Goal: Obtain resource: Obtain resource

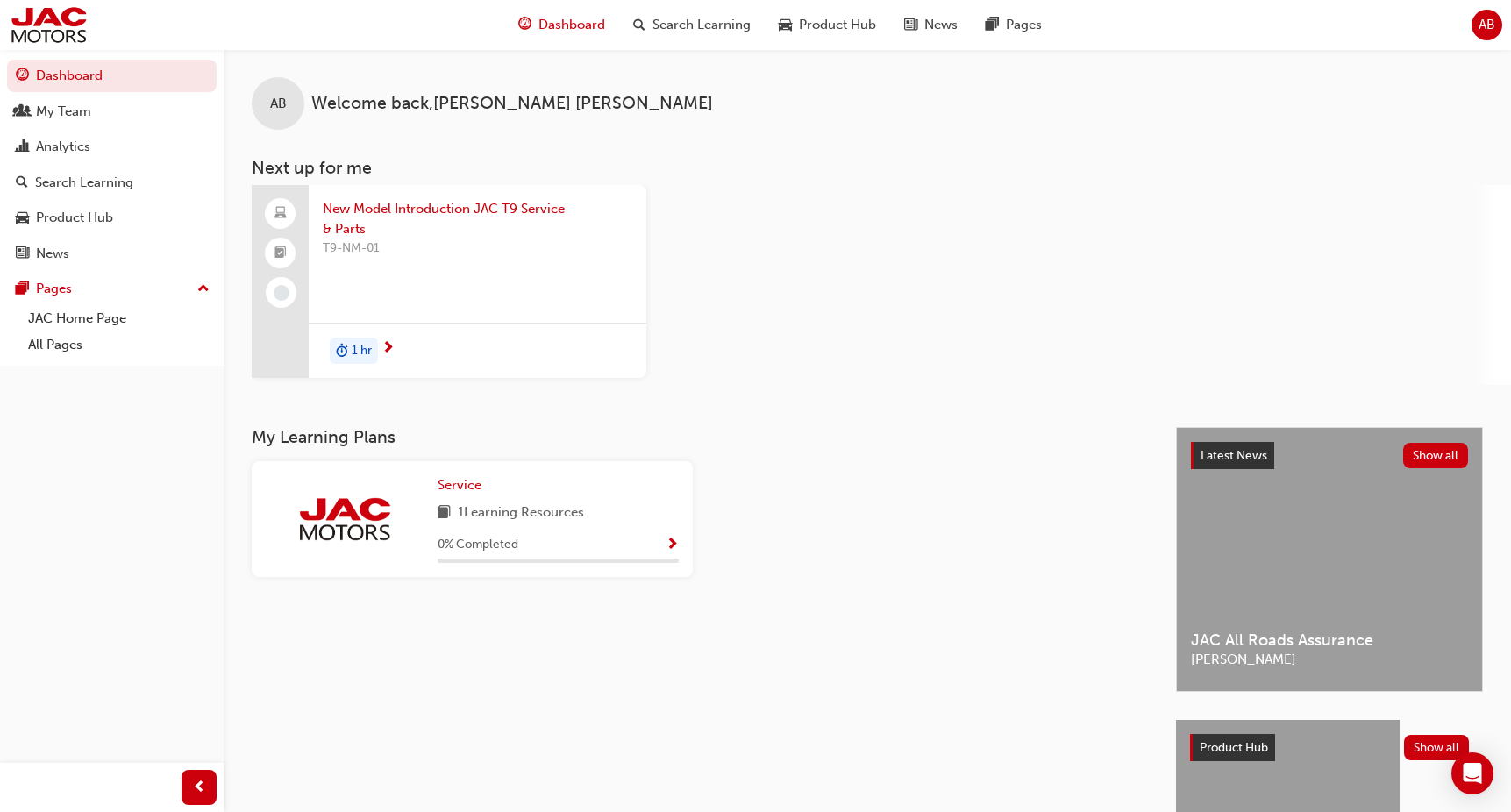
click at [957, 304] on div "New Model Introduction JAC T9 Service & Parts T9-NM-01 1 hr" at bounding box center [882, 285] width 1260 height 200
click at [77, 314] on link "JAC Home Page" at bounding box center [118, 319] width 195 height 27
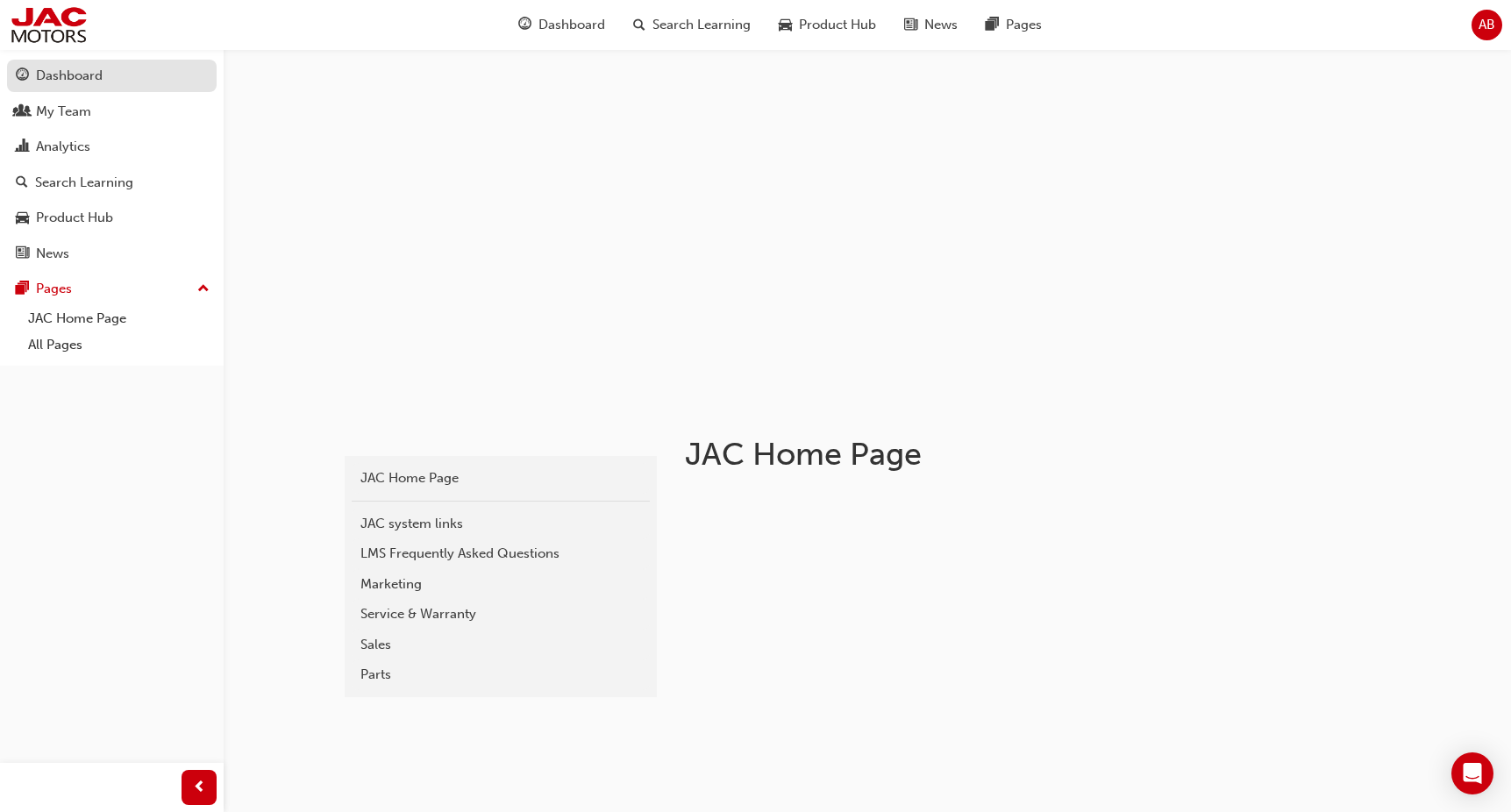
click at [69, 73] on div "Dashboard" at bounding box center [69, 76] width 67 height 20
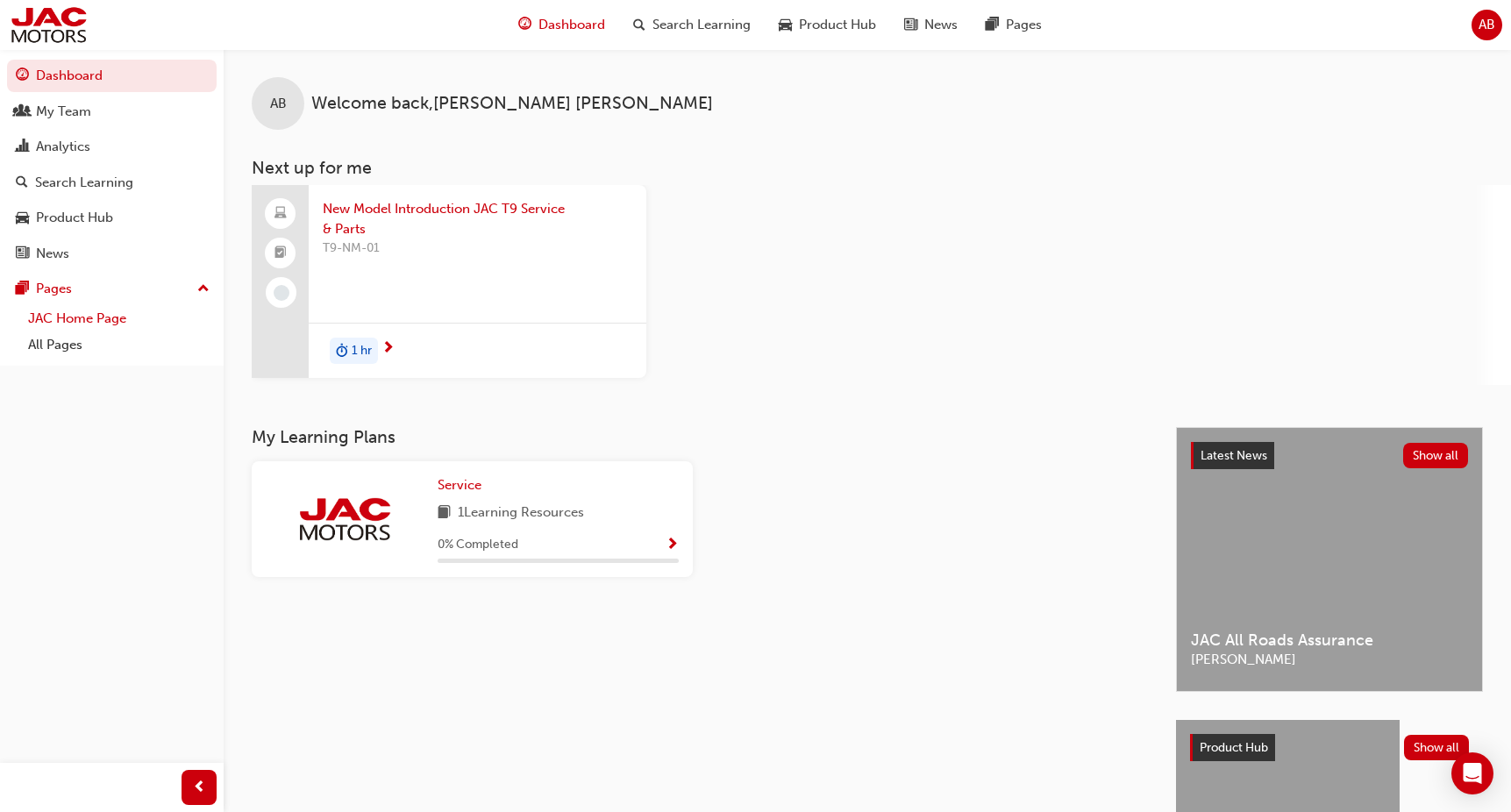
click at [90, 323] on link "JAC Home Page" at bounding box center [118, 319] width 195 height 27
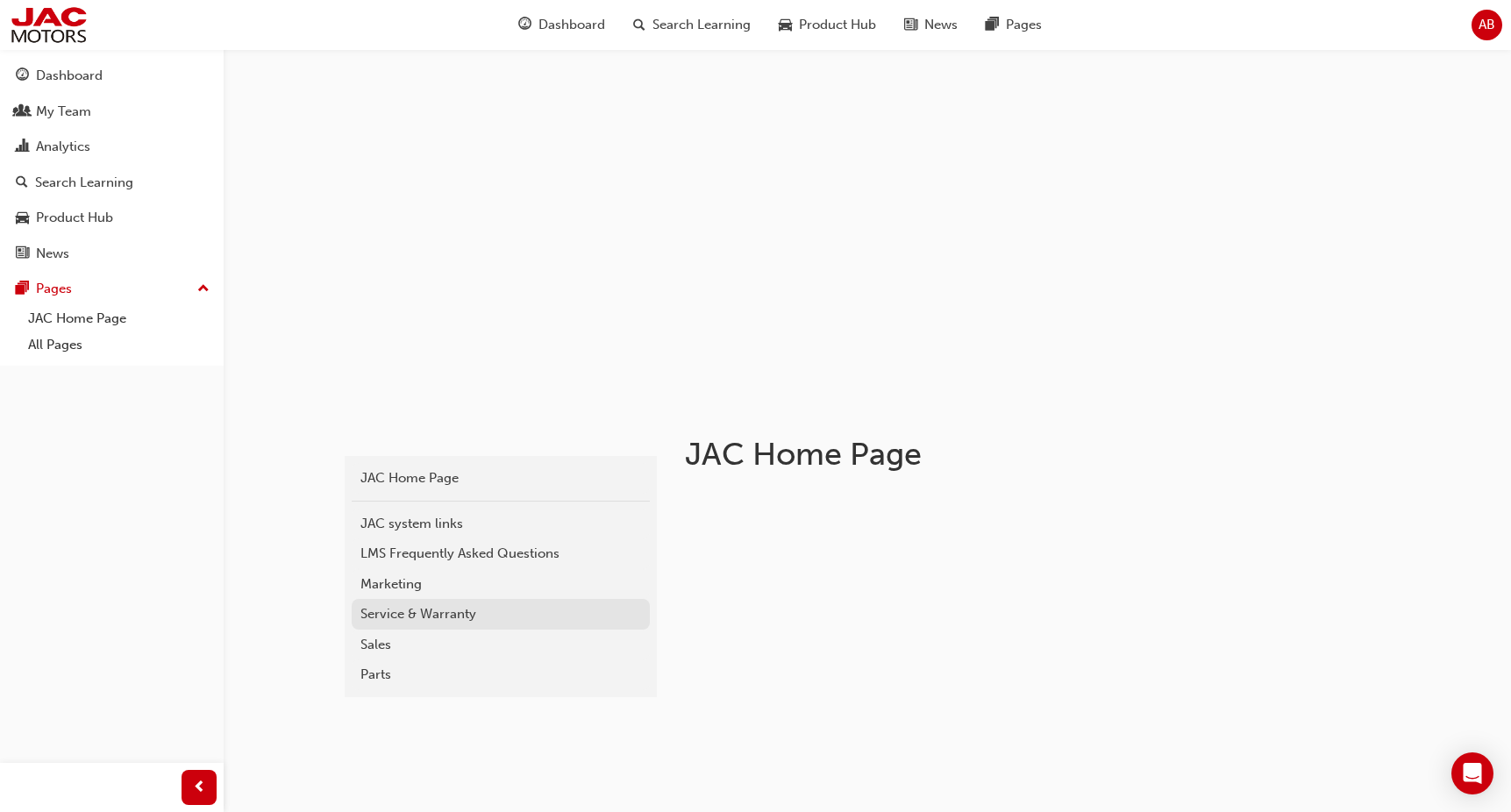
click at [443, 611] on div "Service & Warranty" at bounding box center [501, 614] width 281 height 20
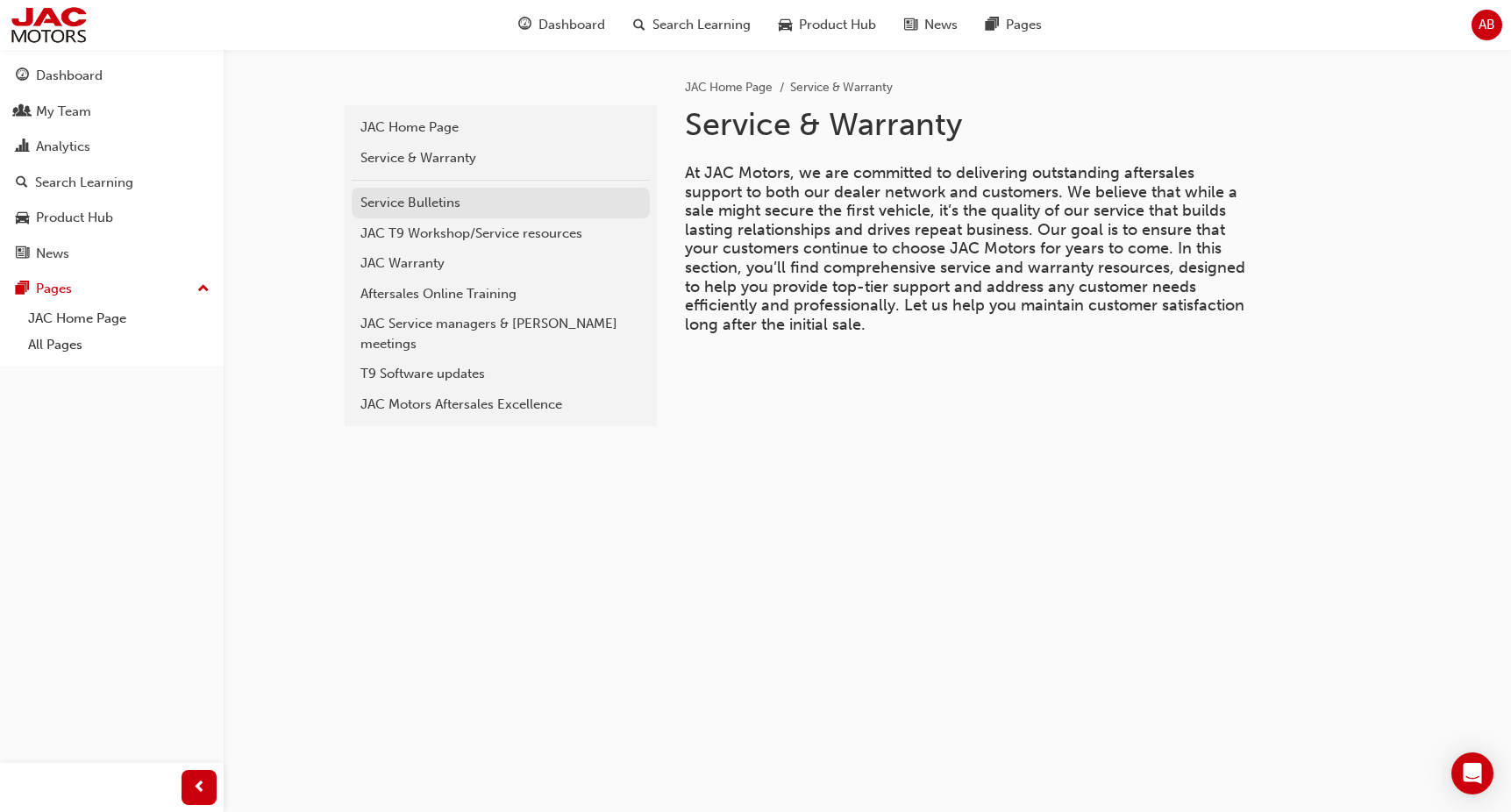
click at [450, 203] on div "Service Bulletins" at bounding box center [501, 203] width 281 height 20
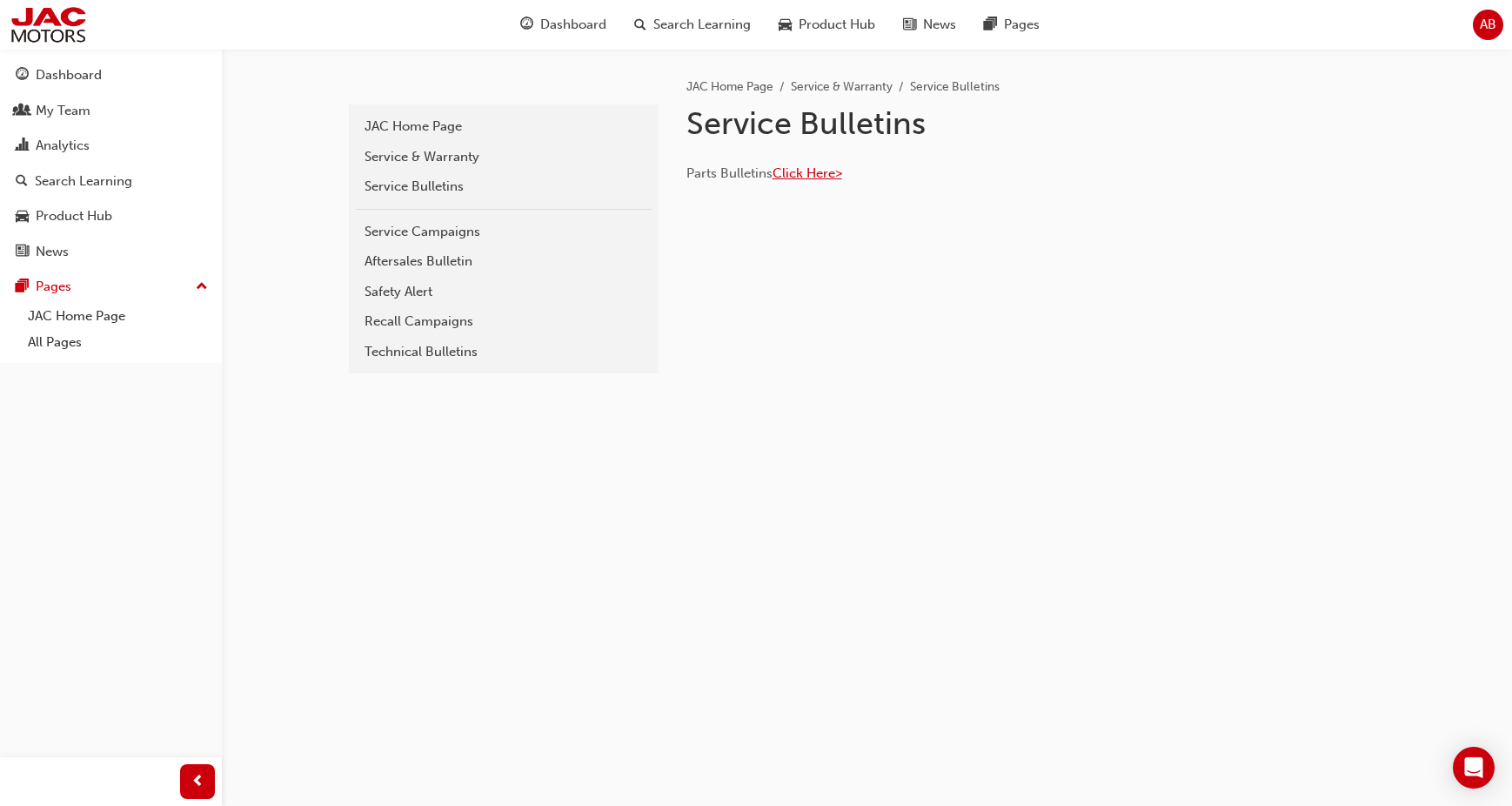
click at [815, 171] on span "Click Here>" at bounding box center [807, 173] width 70 height 16
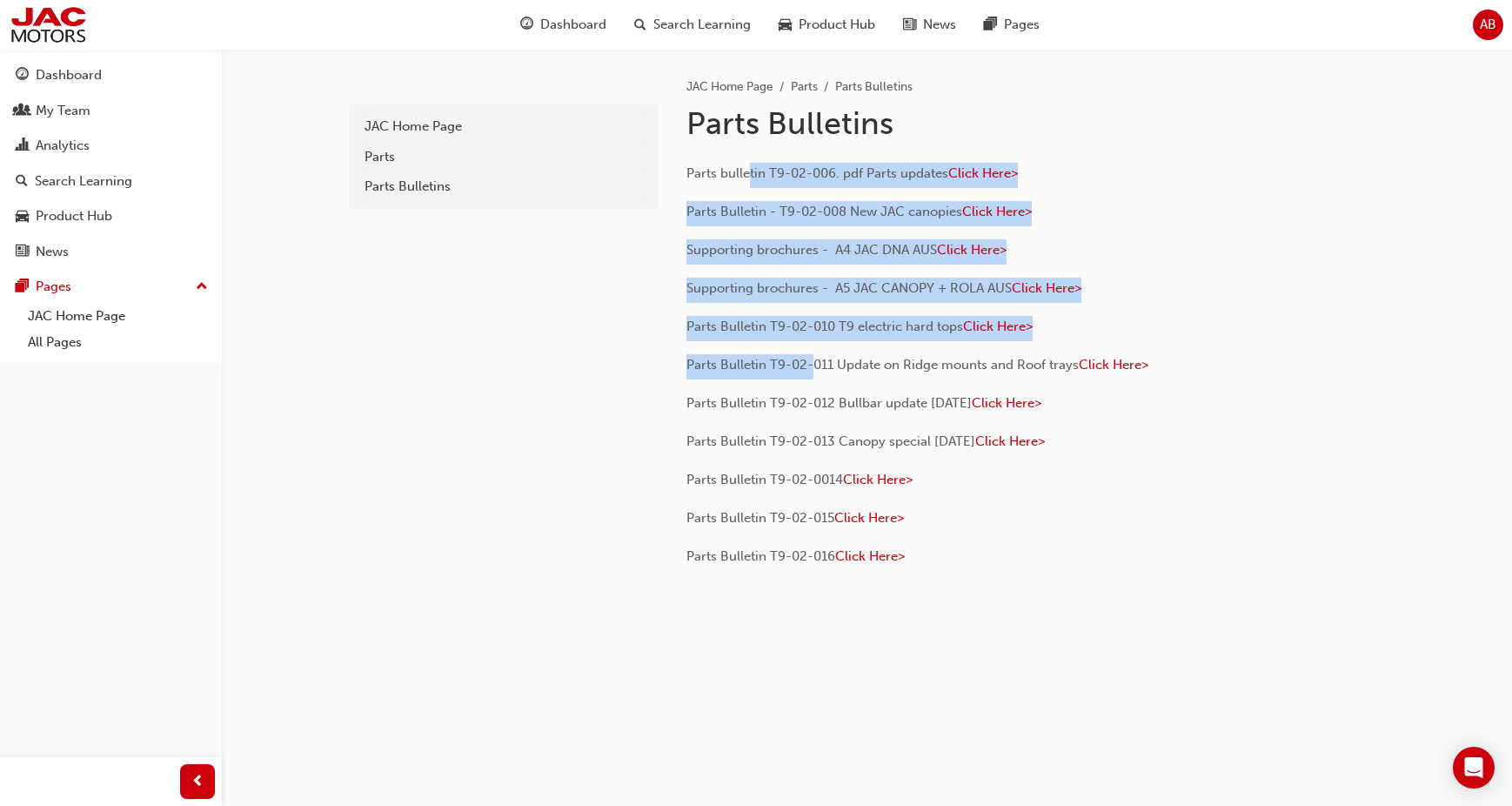
drag, startPoint x: 751, startPoint y: 187, endPoint x: 812, endPoint y: 358, distance: 181.6
click at [812, 358] on div "Parts bulletin T9-02-006. pdf Parts updates Click Here> Parts Bulletin - T9-02-…" at bounding box center [968, 366] width 565 height 408
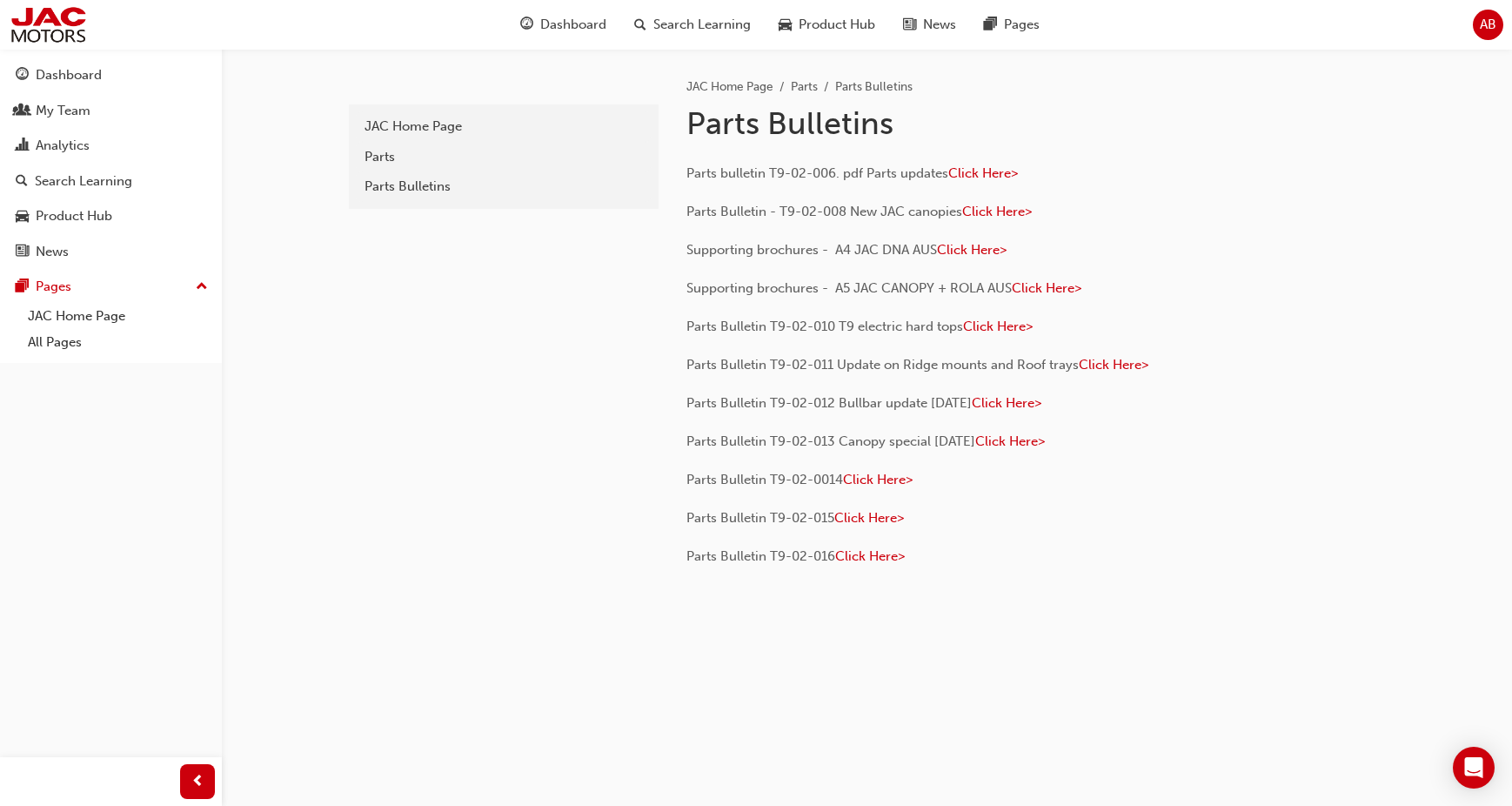
click at [1165, 569] on p "Parts Bulletin T9-02-016 Click Here>" at bounding box center [968, 558] width 565 height 25
click at [998, 172] on span "Click Here>" at bounding box center [983, 173] width 70 height 16
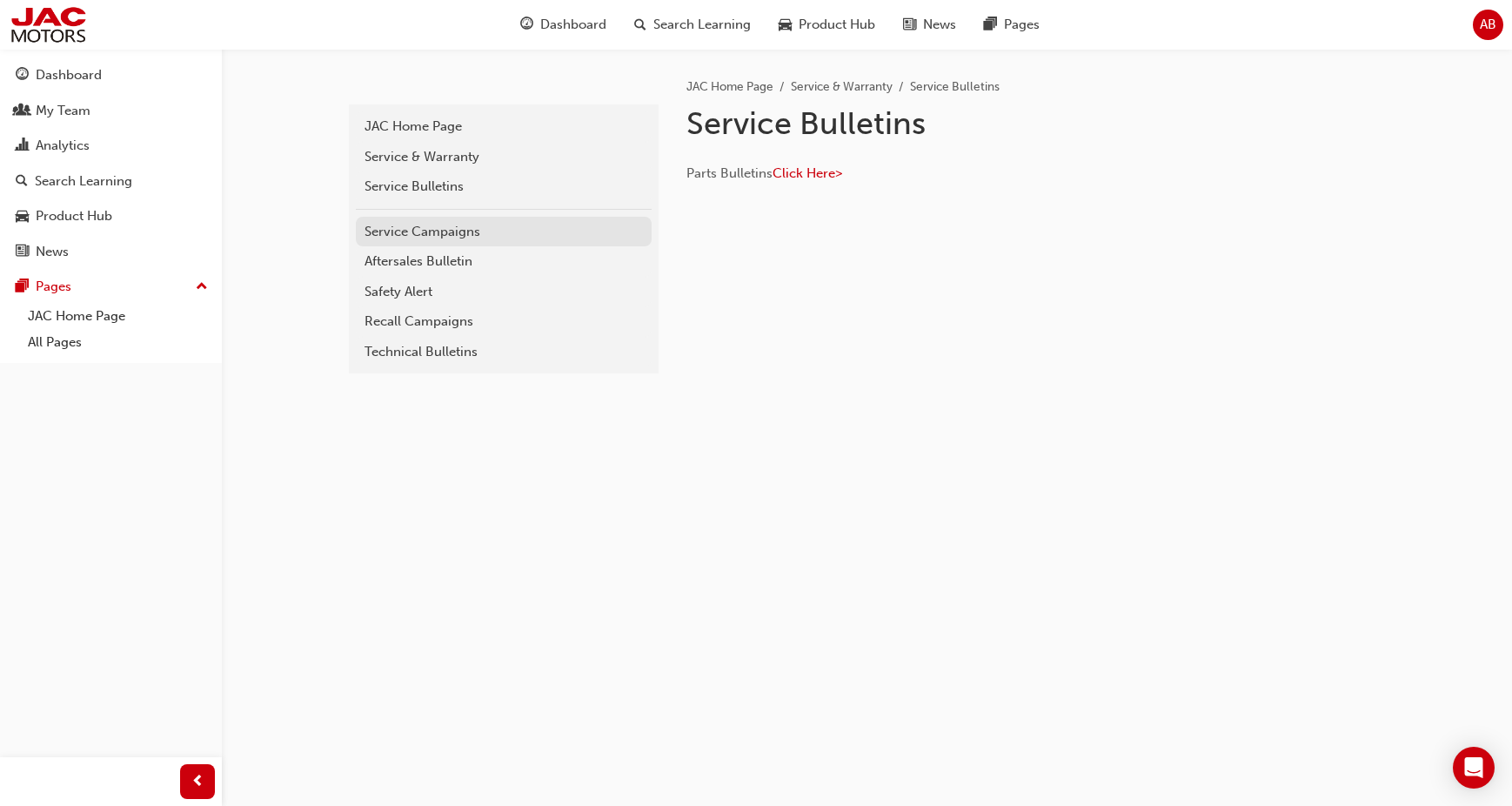
click at [471, 231] on div "Service Campaigns" at bounding box center [504, 231] width 279 height 20
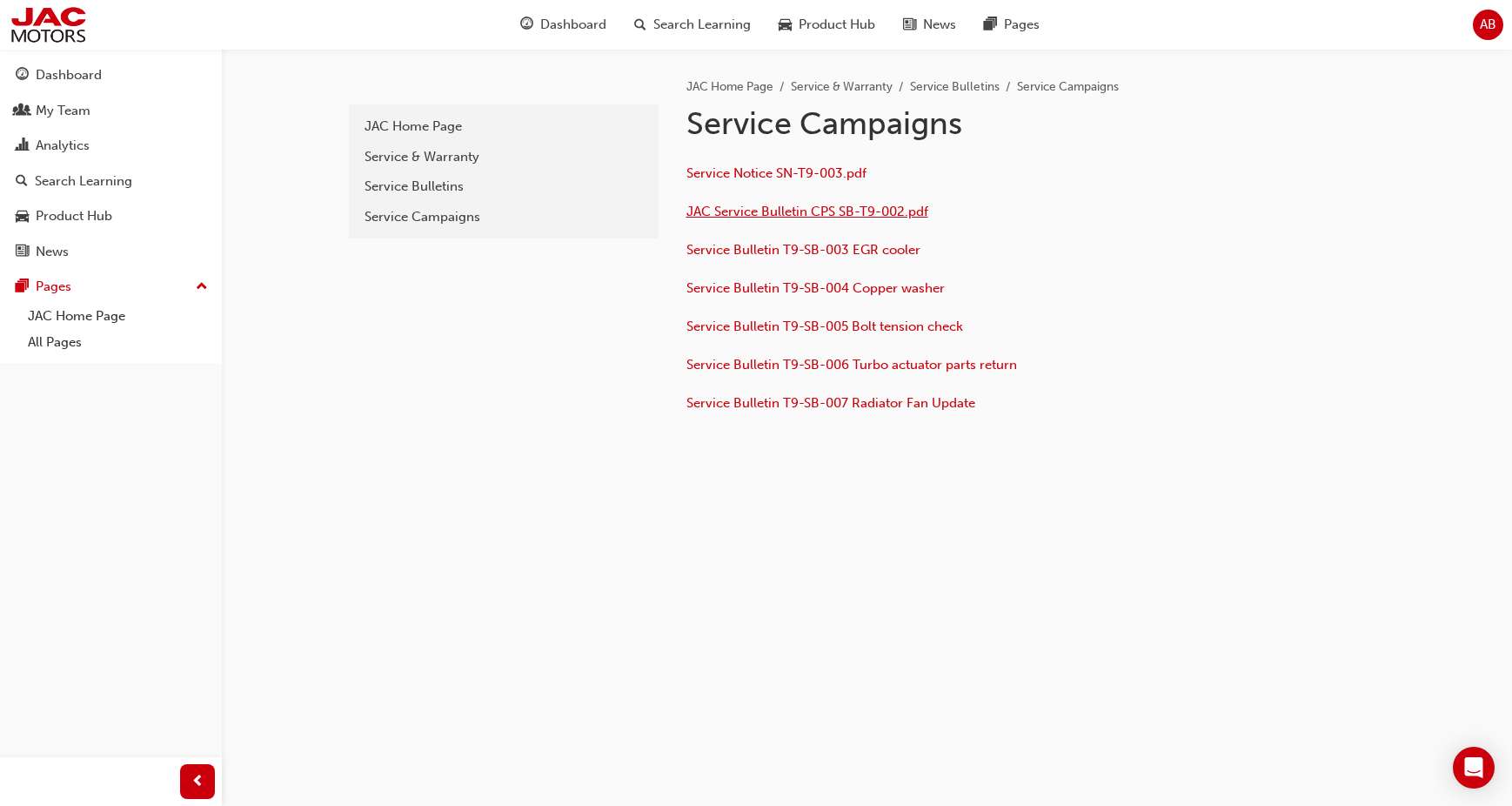
click at [766, 217] on span "JAC Service Bulletin CPS SB-T9-002.pdf" at bounding box center [806, 212] width 242 height 16
click at [104, 228] on link "Product Hub" at bounding box center [111, 216] width 208 height 32
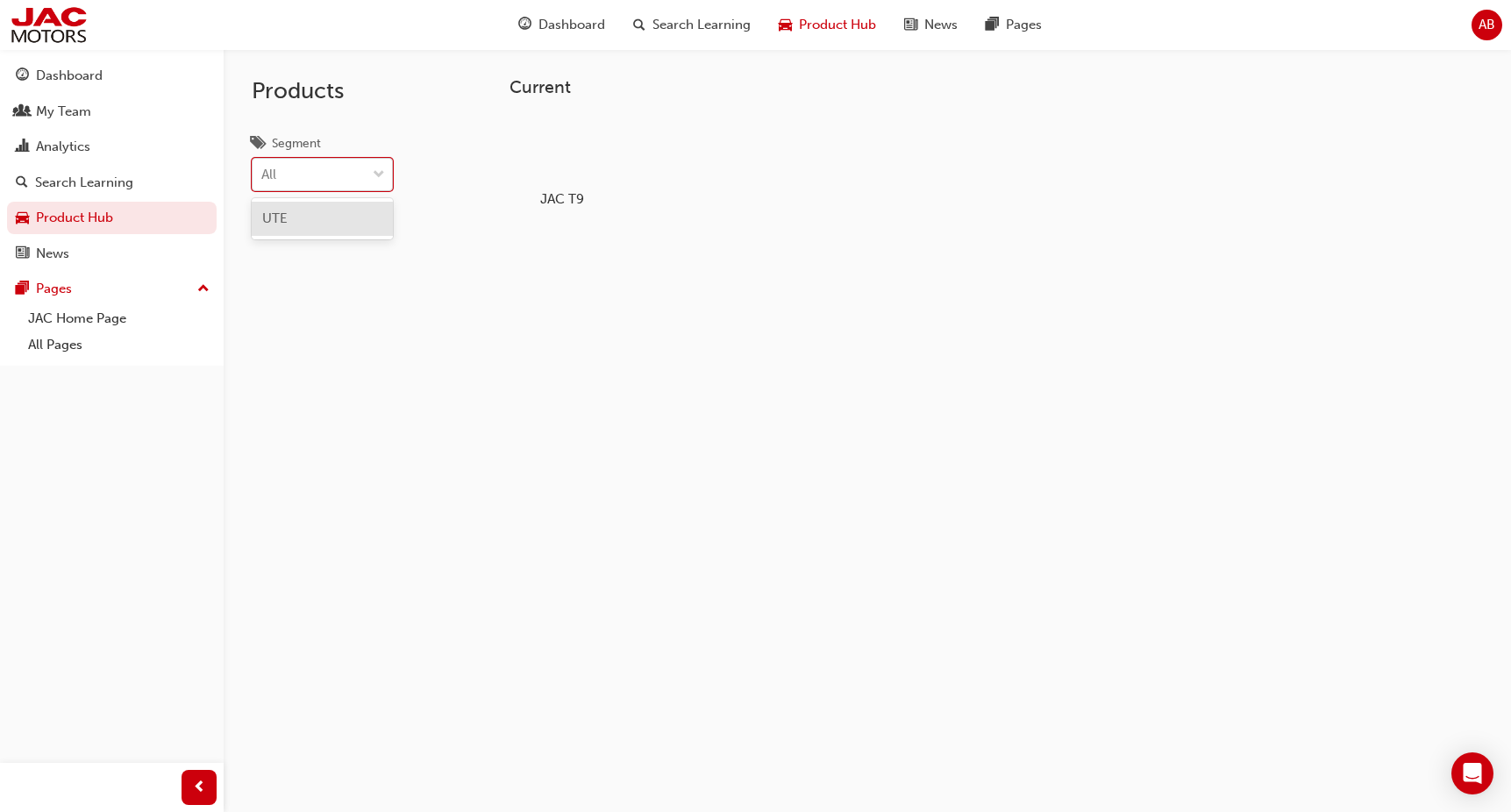
click at [344, 161] on div "All" at bounding box center [309, 175] width 113 height 31
click at [263, 167] on input "Segment option UTE focused, 1 of 1. 1 result available. Use Up and Down to choo…" at bounding box center [262, 174] width 2 height 15
click at [597, 151] on div at bounding box center [562, 151] width 97 height 70
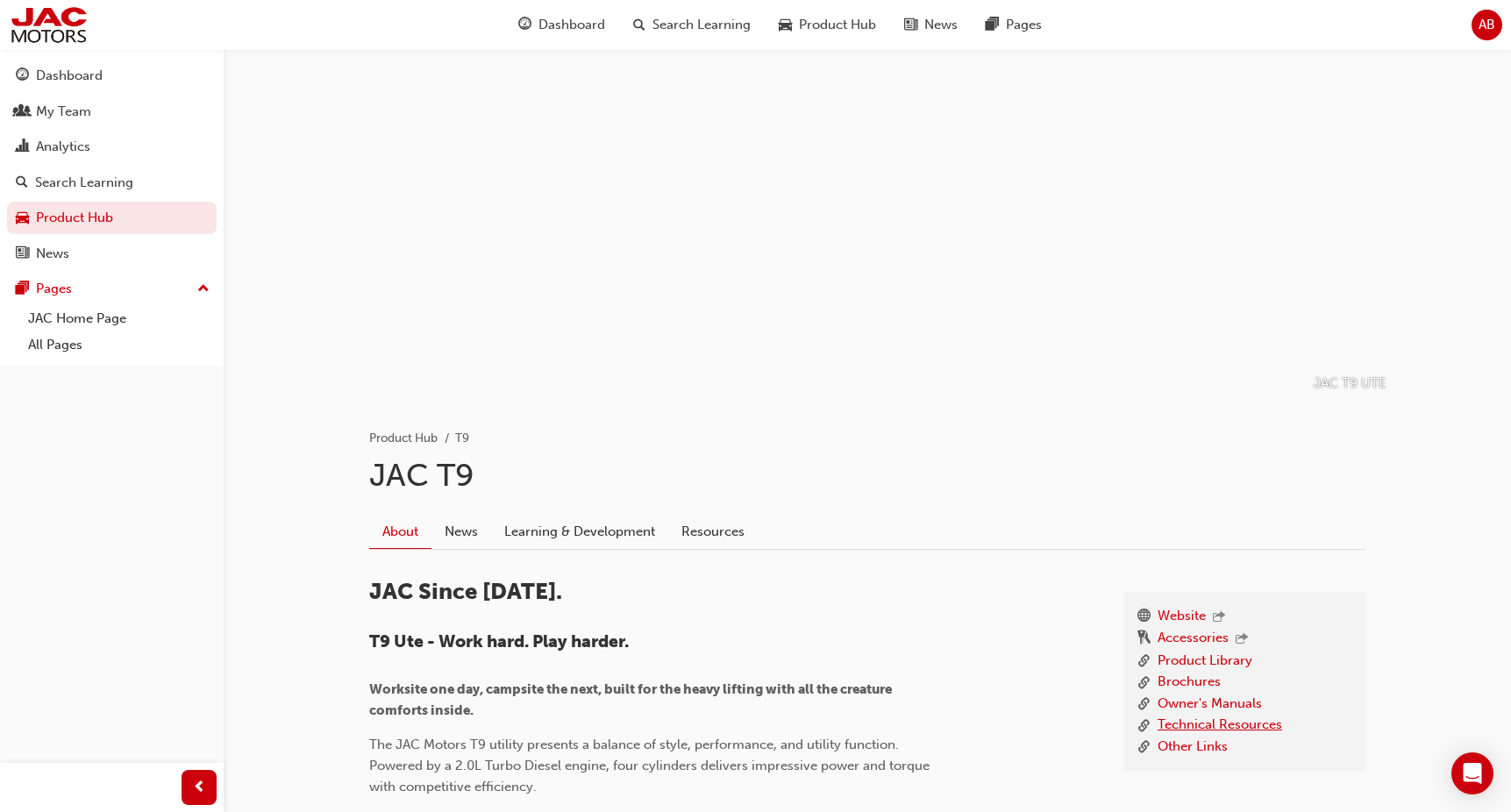
click at [1192, 731] on link "Technical Resources" at bounding box center [1220, 726] width 124 height 22
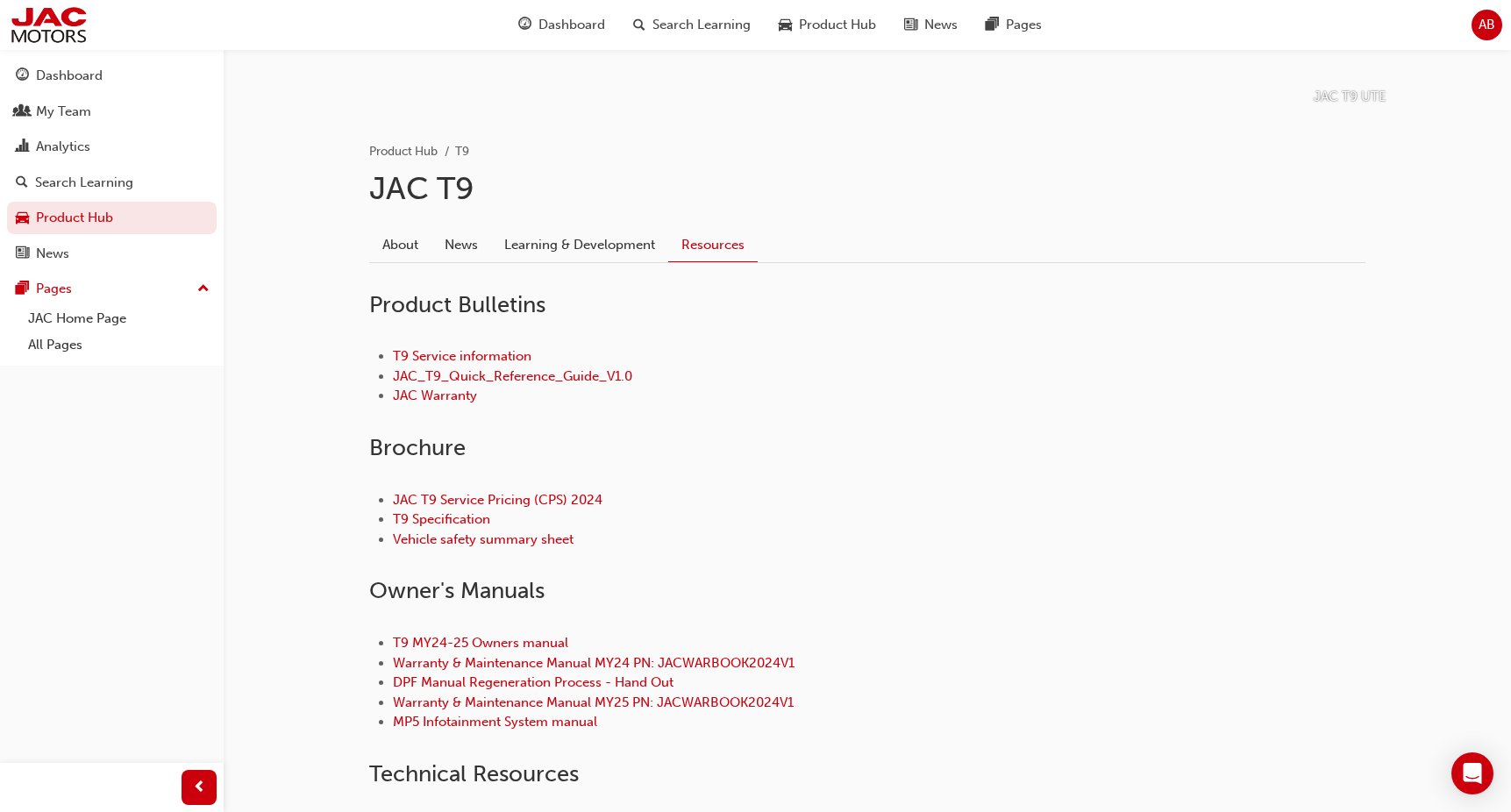
scroll to position [261, 0]
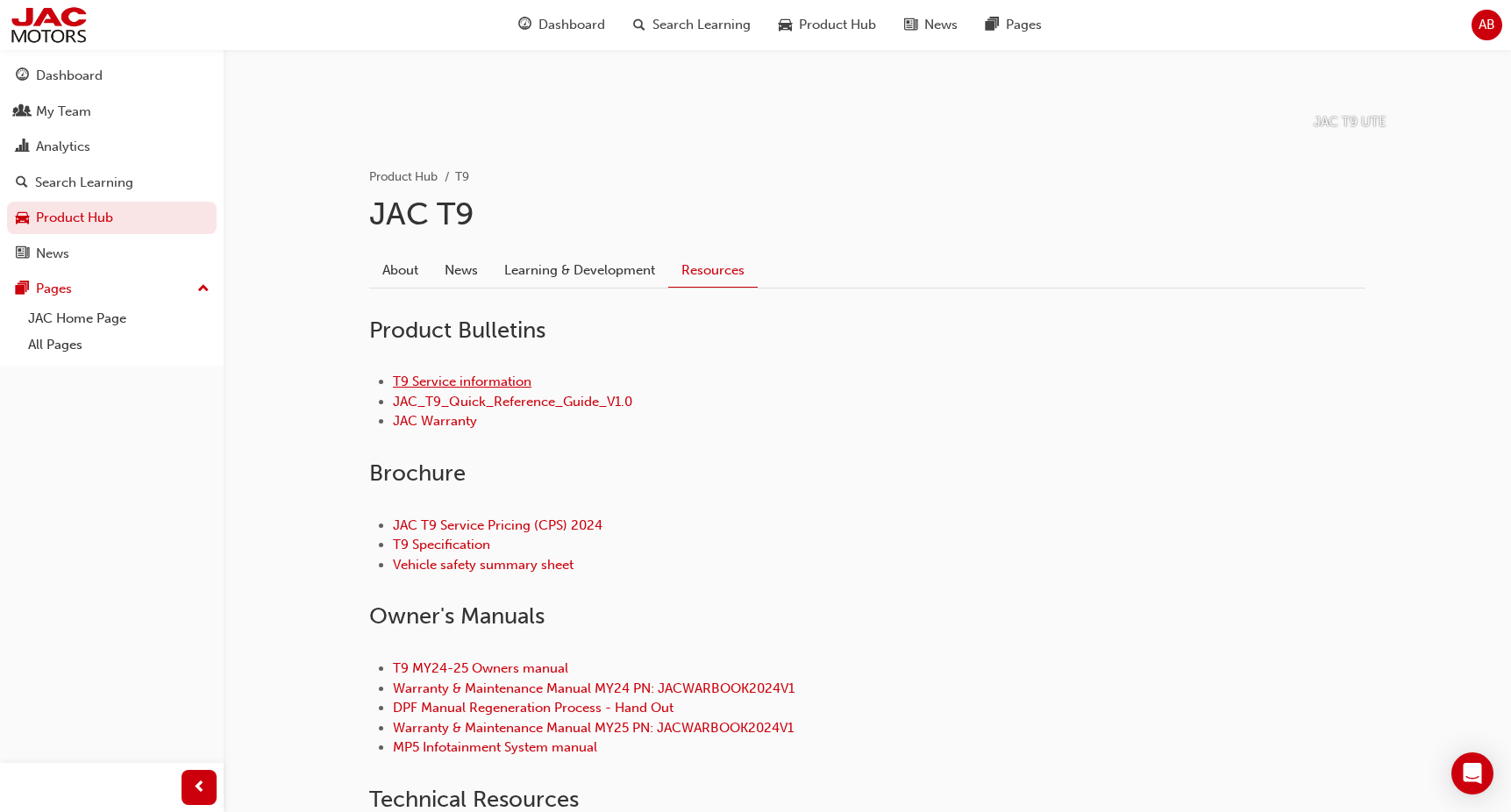
click at [471, 380] on link "T9 Service information" at bounding box center [462, 382] width 139 height 16
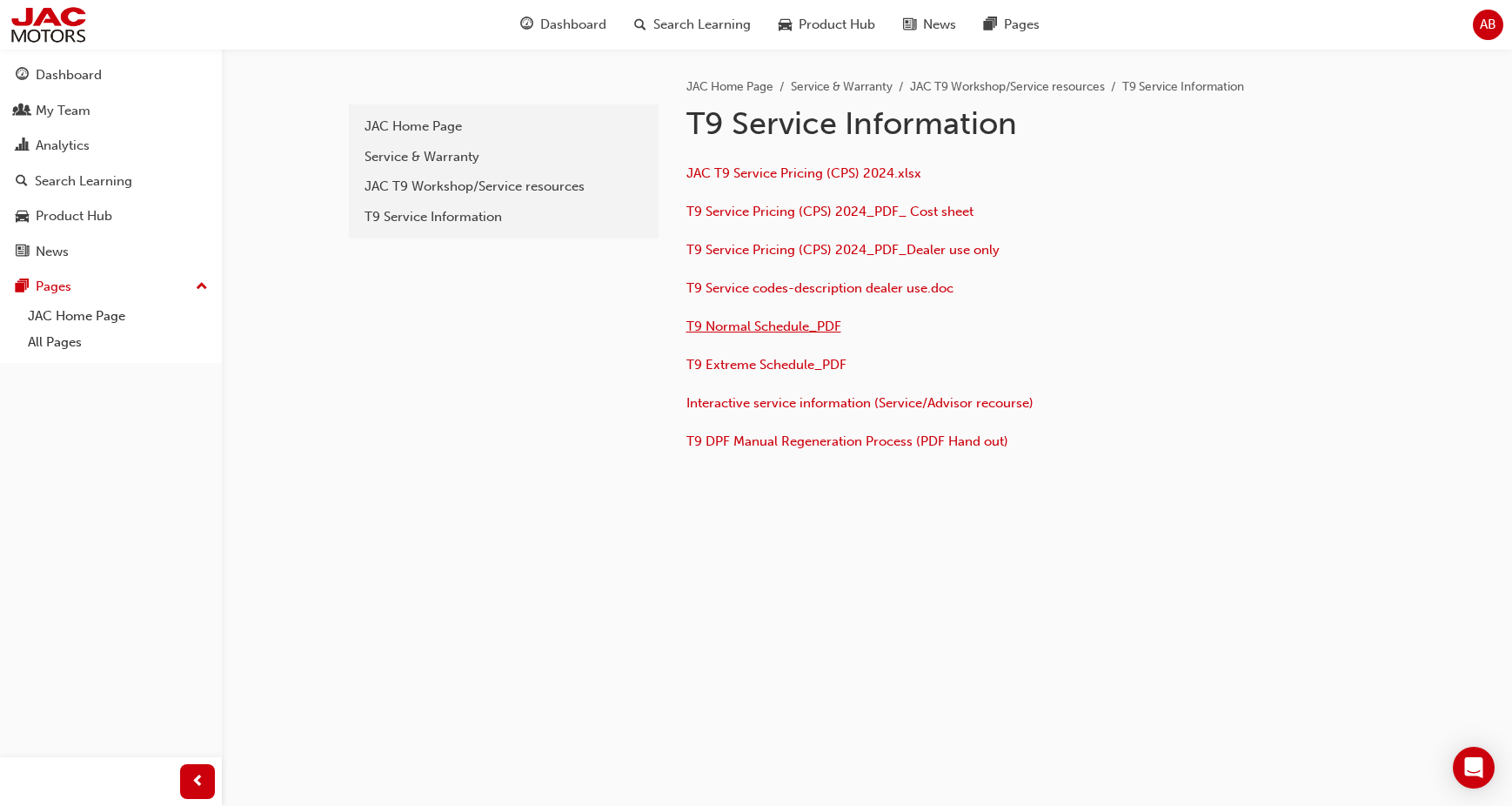
click at [750, 330] on span "T9 Normal Schedule_PDF" at bounding box center [763, 326] width 155 height 16
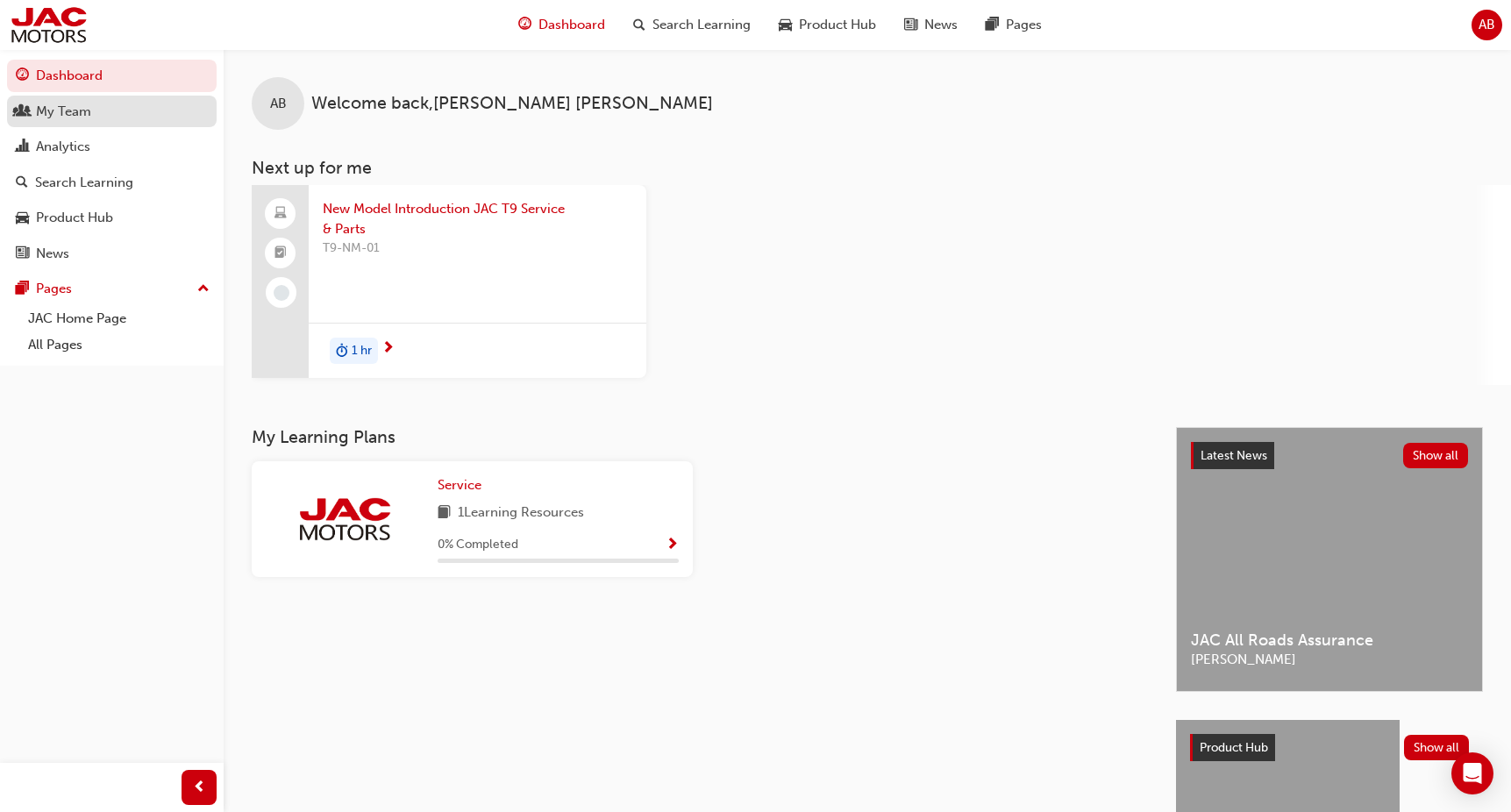
click at [95, 119] on div "My Team" at bounding box center [112, 112] width 192 height 22
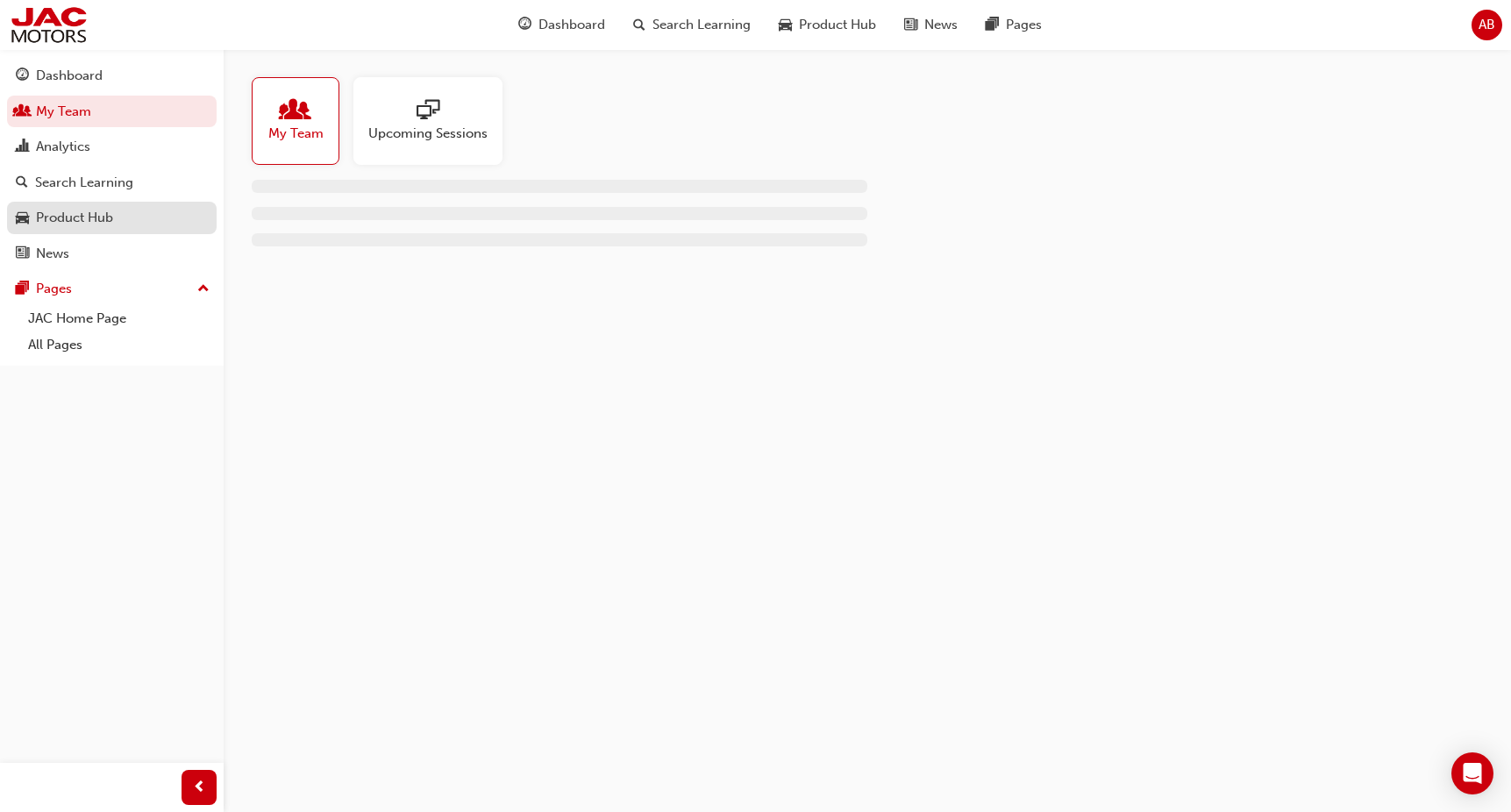
click at [116, 212] on div "Product Hub" at bounding box center [112, 218] width 192 height 22
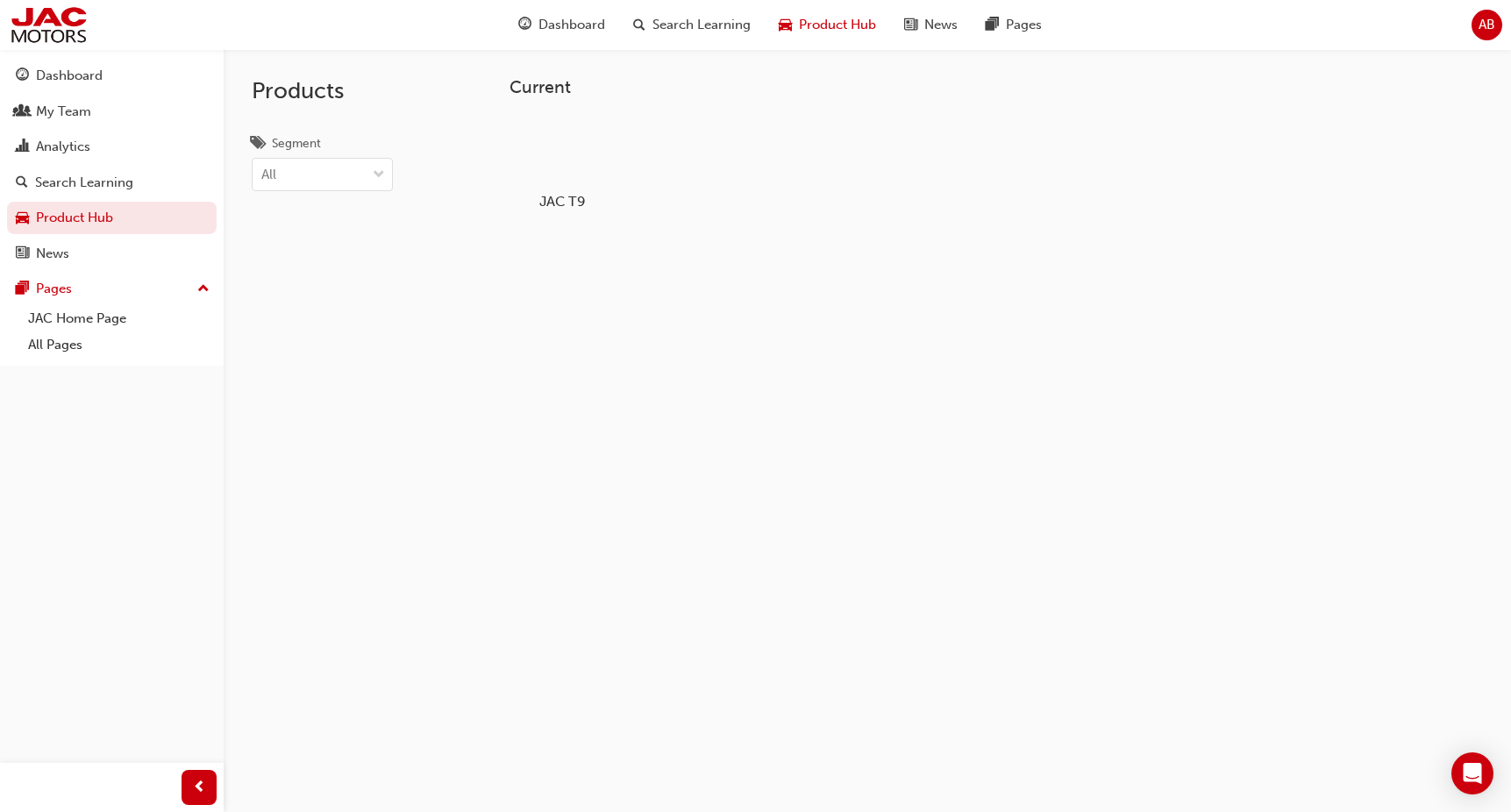
click at [525, 153] on div at bounding box center [562, 151] width 97 height 70
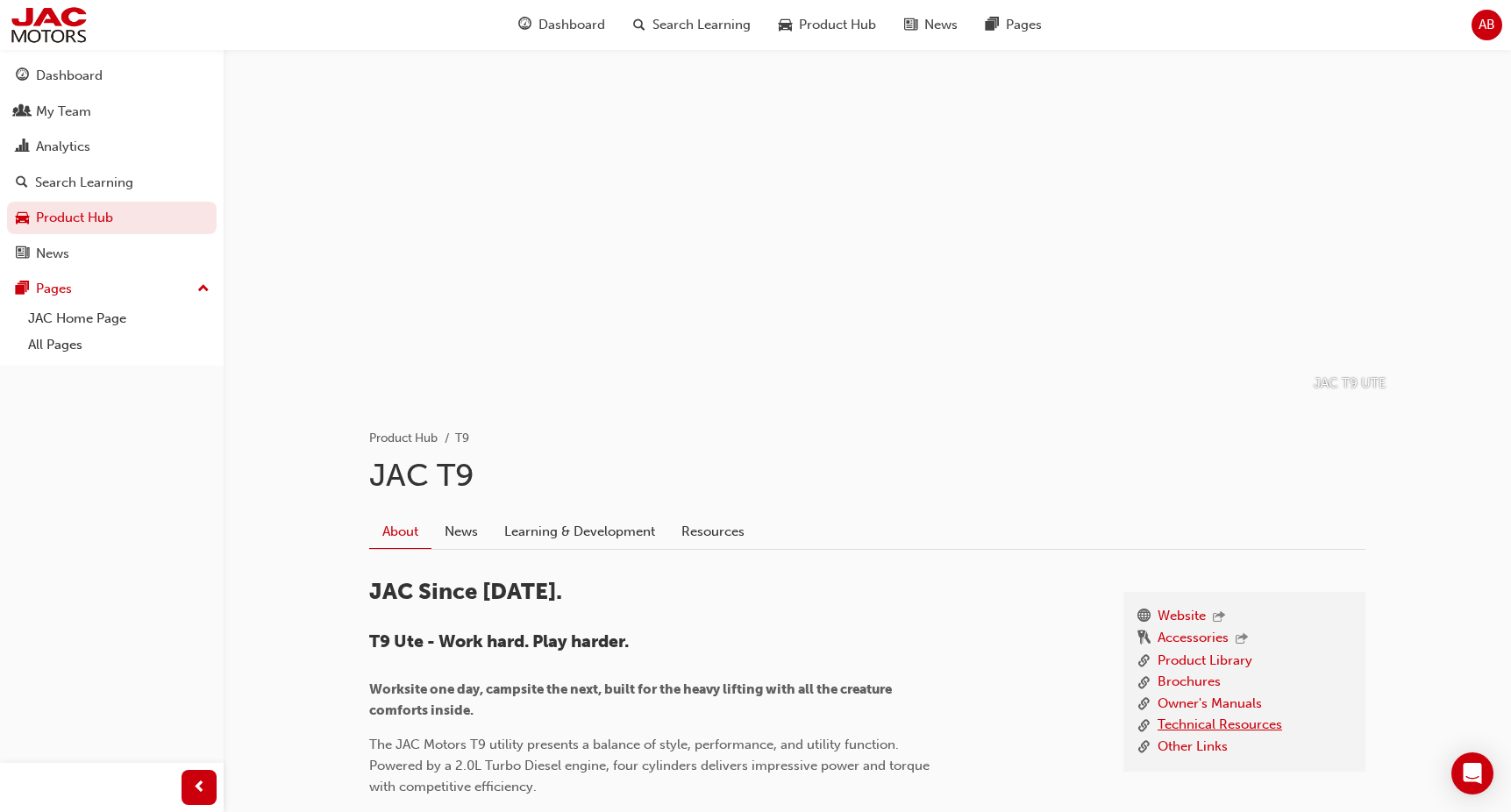
click at [1235, 723] on link "Technical Resources" at bounding box center [1220, 726] width 124 height 22
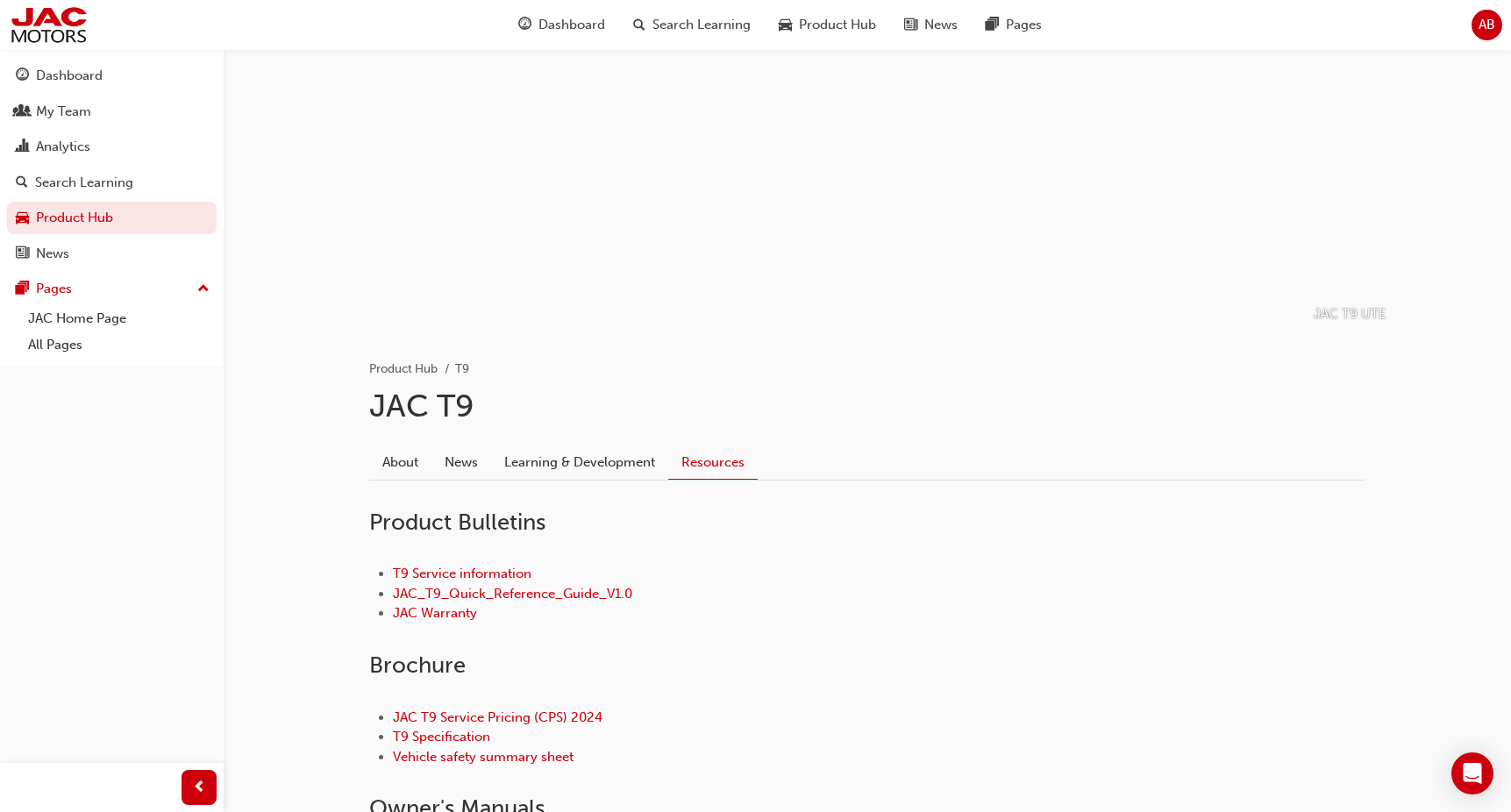
scroll to position [176, 0]
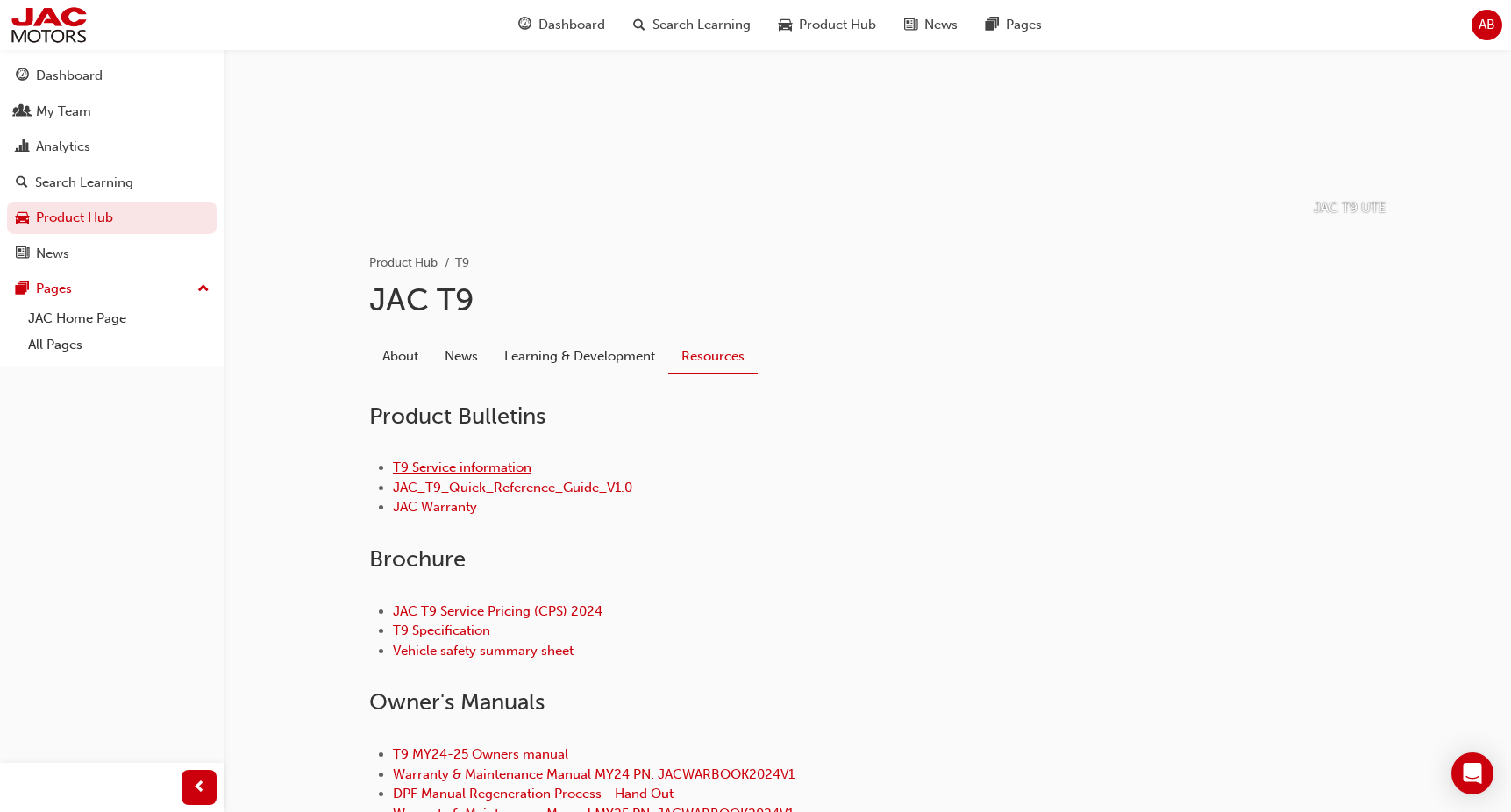
click at [458, 467] on link "T9 Service information" at bounding box center [462, 467] width 139 height 16
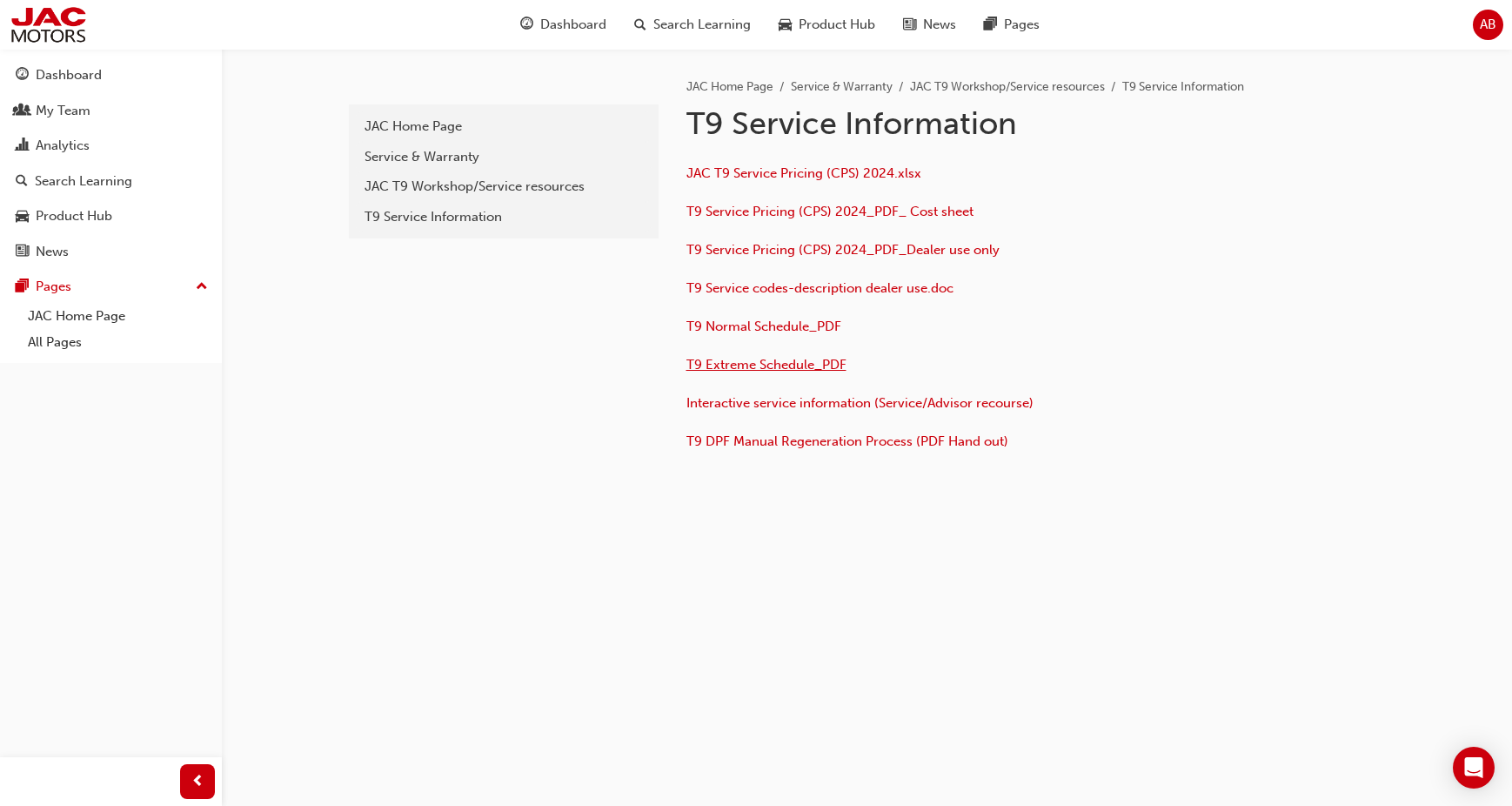
click at [725, 367] on span "T9 Extreme Schedule_PDF" at bounding box center [765, 365] width 160 height 16
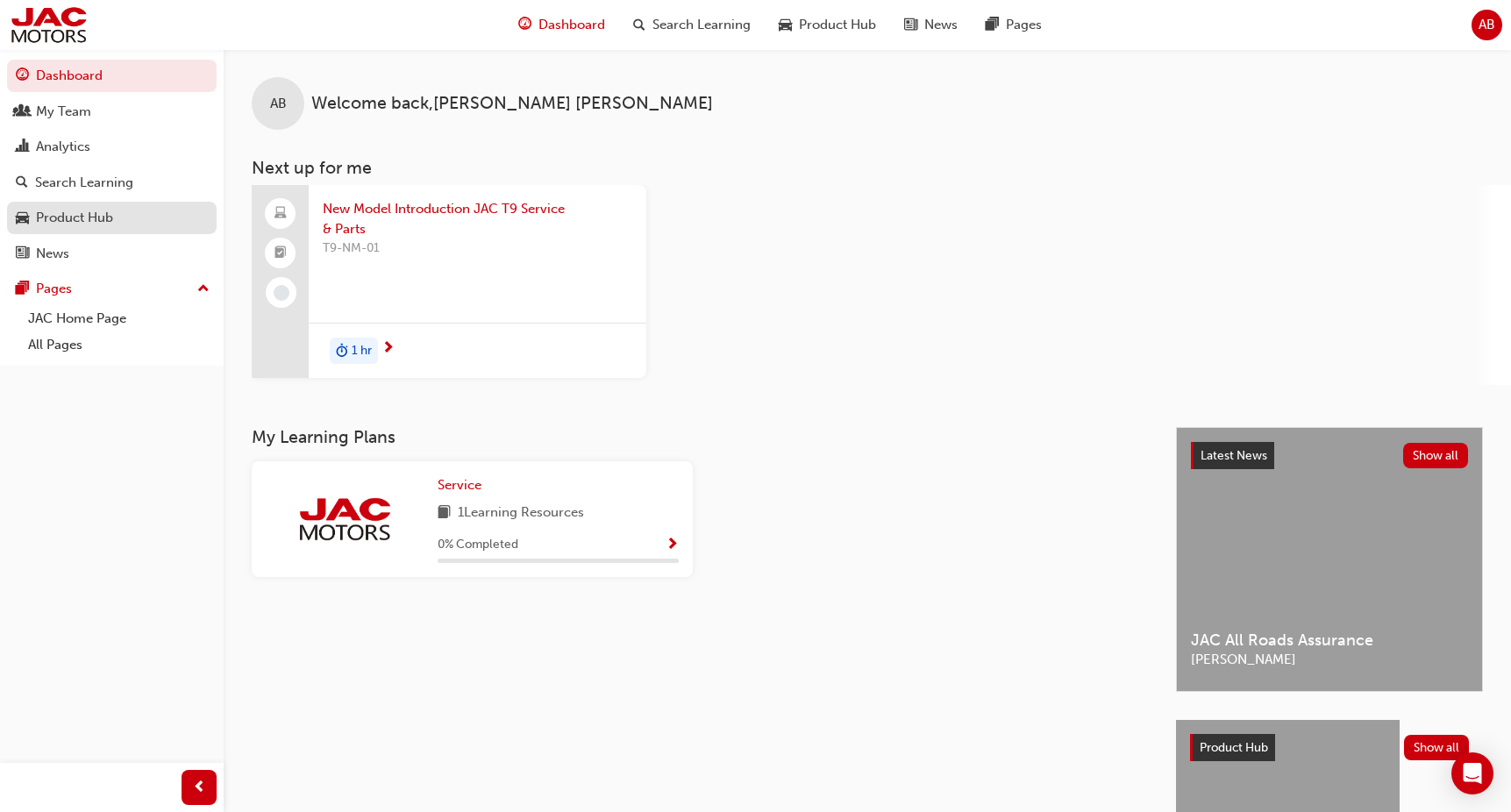
drag, startPoint x: 71, startPoint y: 214, endPoint x: 103, endPoint y: 219, distance: 32.4
click at [71, 214] on div "Product Hub" at bounding box center [75, 218] width 77 height 20
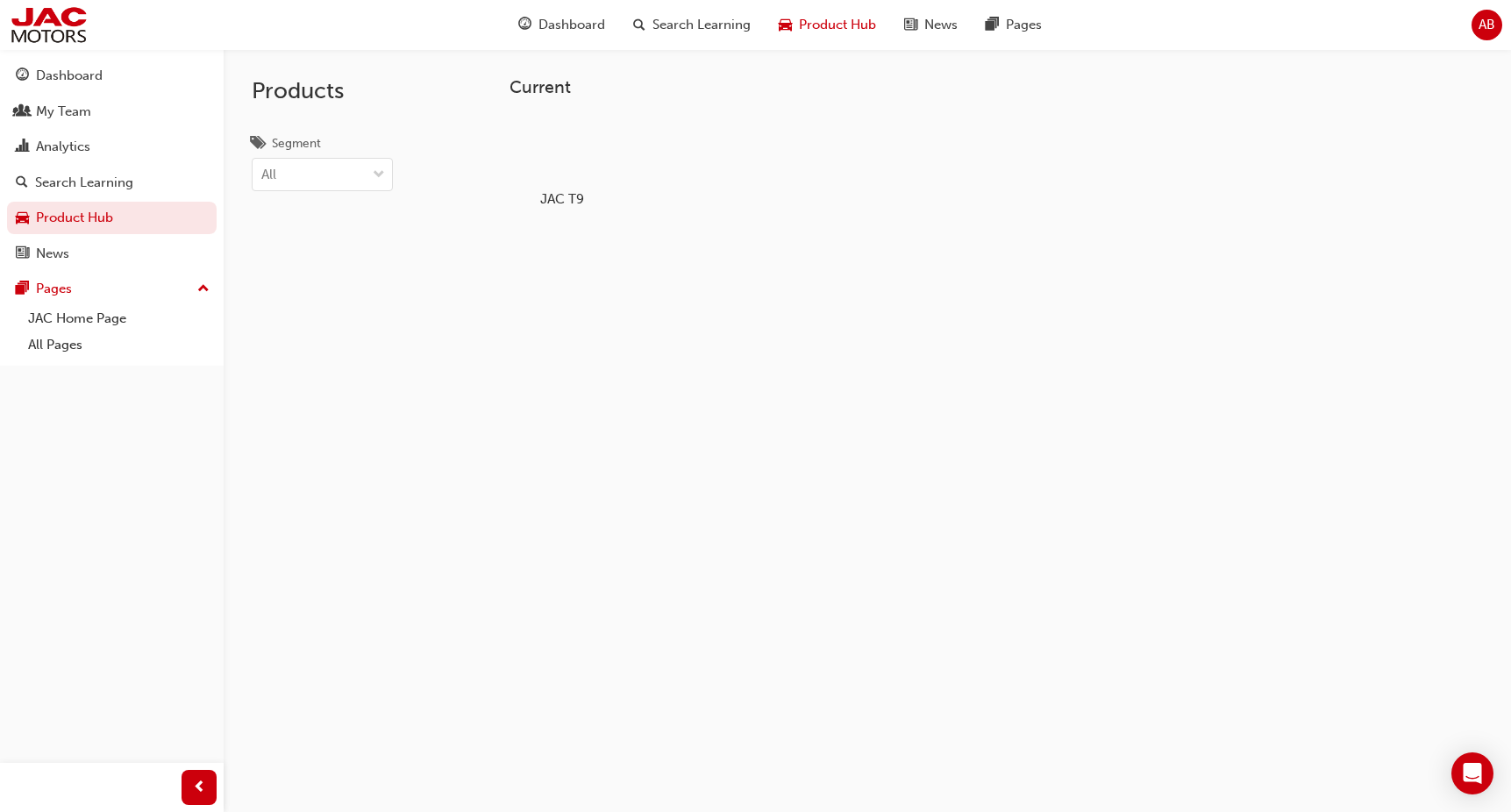
click at [622, 129] on div "JAC T9" at bounding box center [996, 169] width 973 height 116
click at [578, 158] on div at bounding box center [562, 151] width 97 height 70
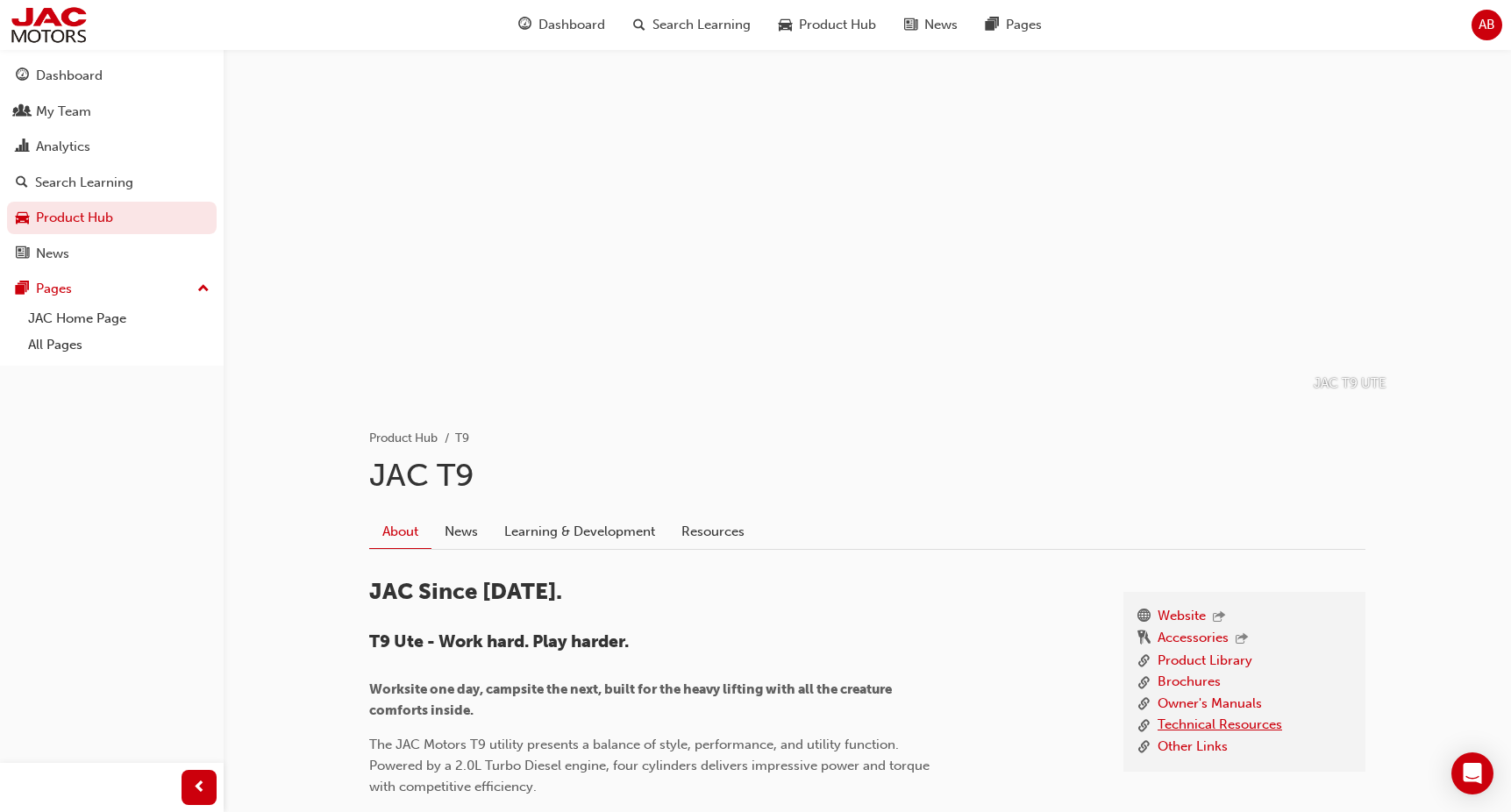
click at [1190, 726] on link "Technical Resources" at bounding box center [1220, 726] width 124 height 22
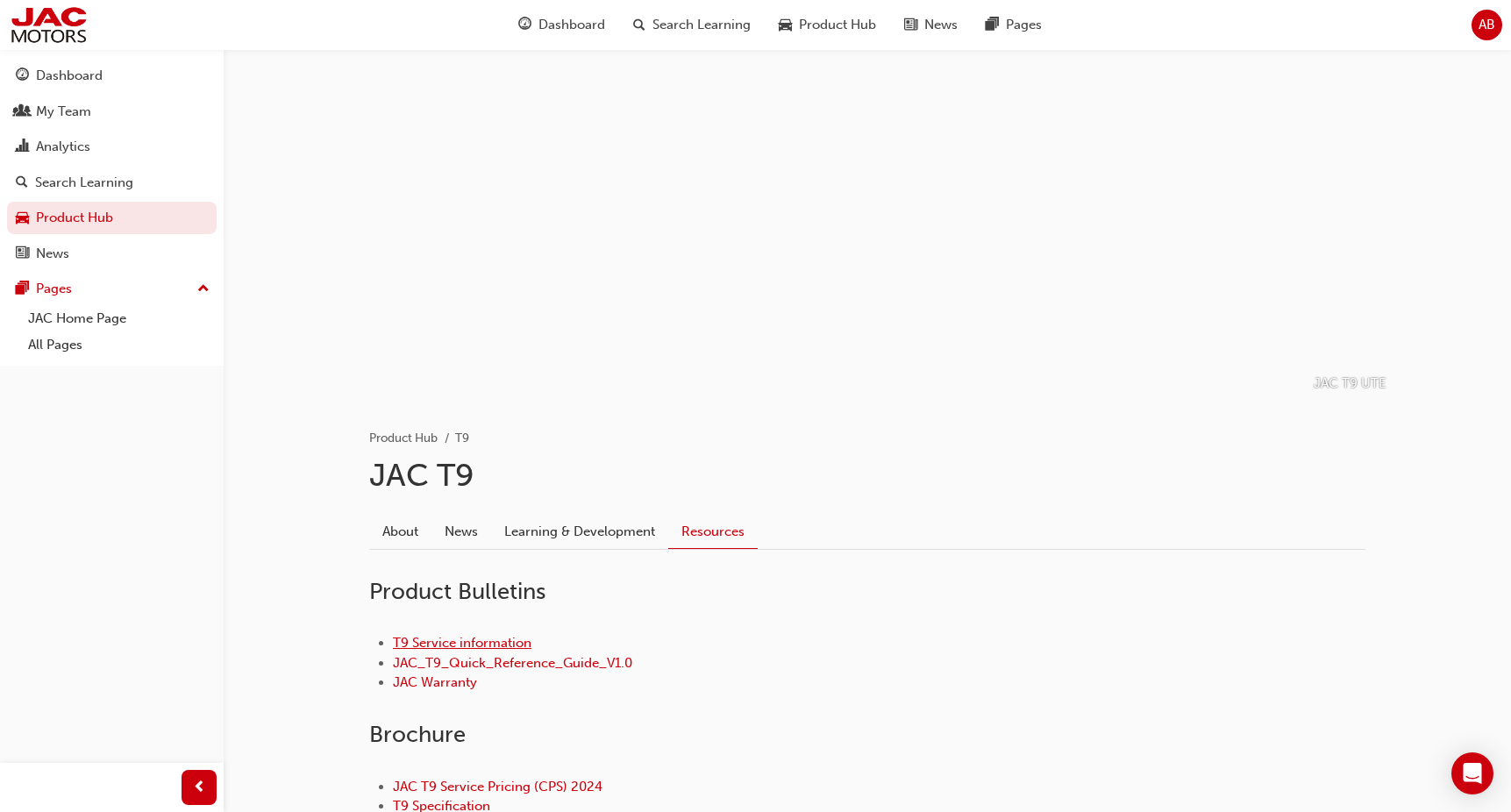
click at [430, 635] on link "T9 Service information" at bounding box center [462, 643] width 139 height 16
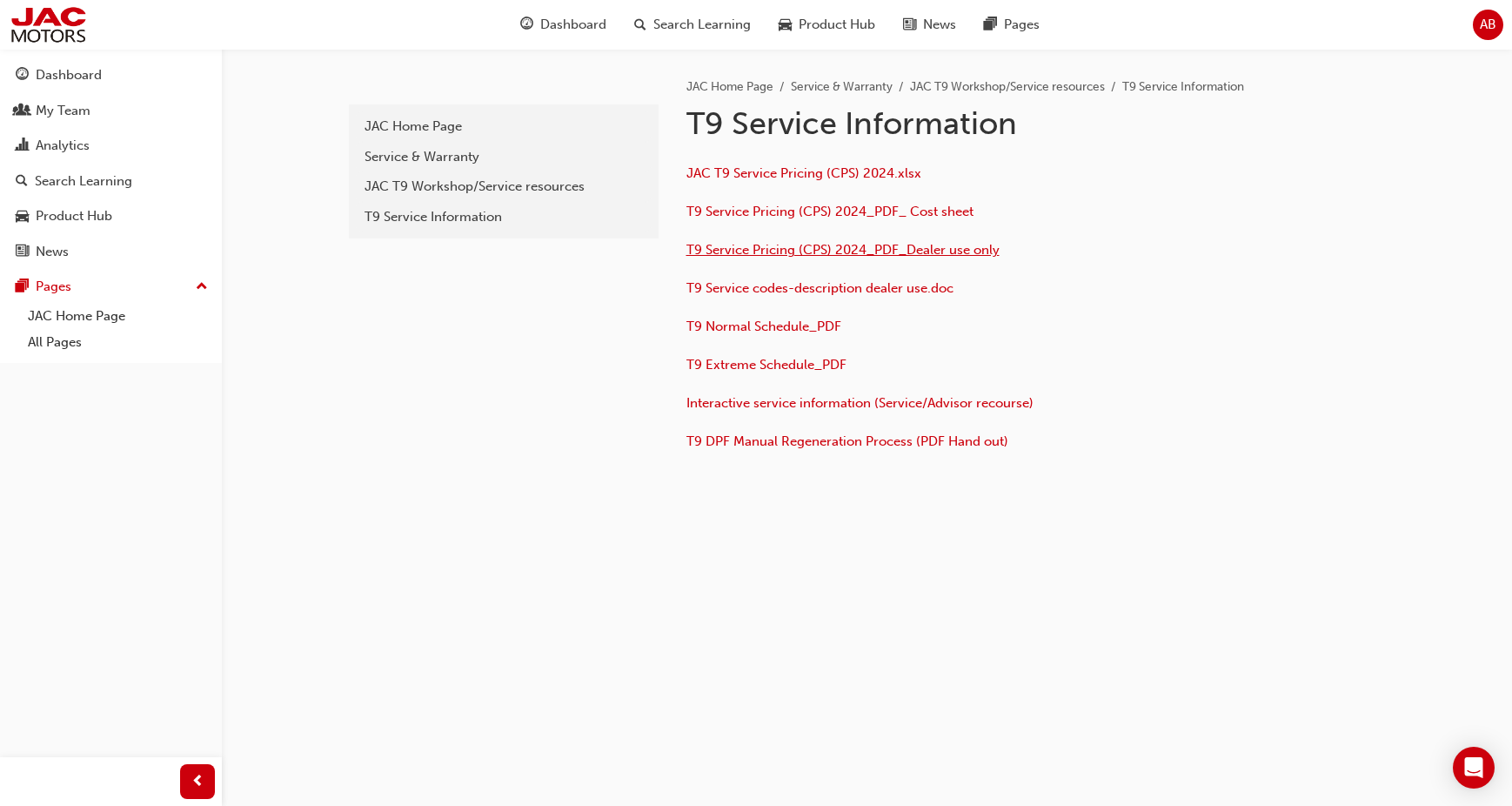
click at [784, 249] on span "T9 Service Pricing (CPS) 2024_PDF_Dealer use only" at bounding box center [842, 250] width 313 height 16
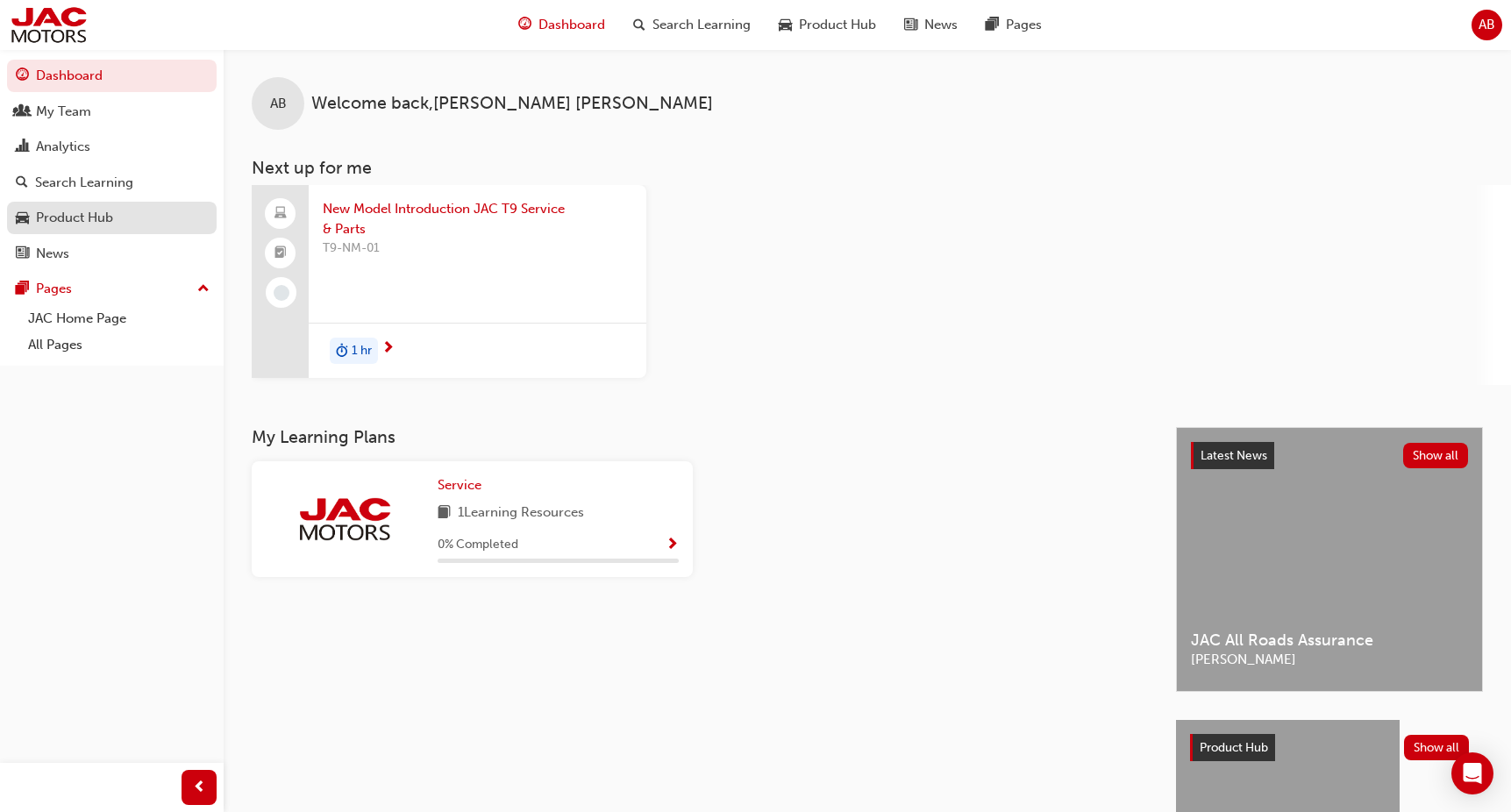
click at [84, 205] on link "Product Hub" at bounding box center [112, 218] width 210 height 32
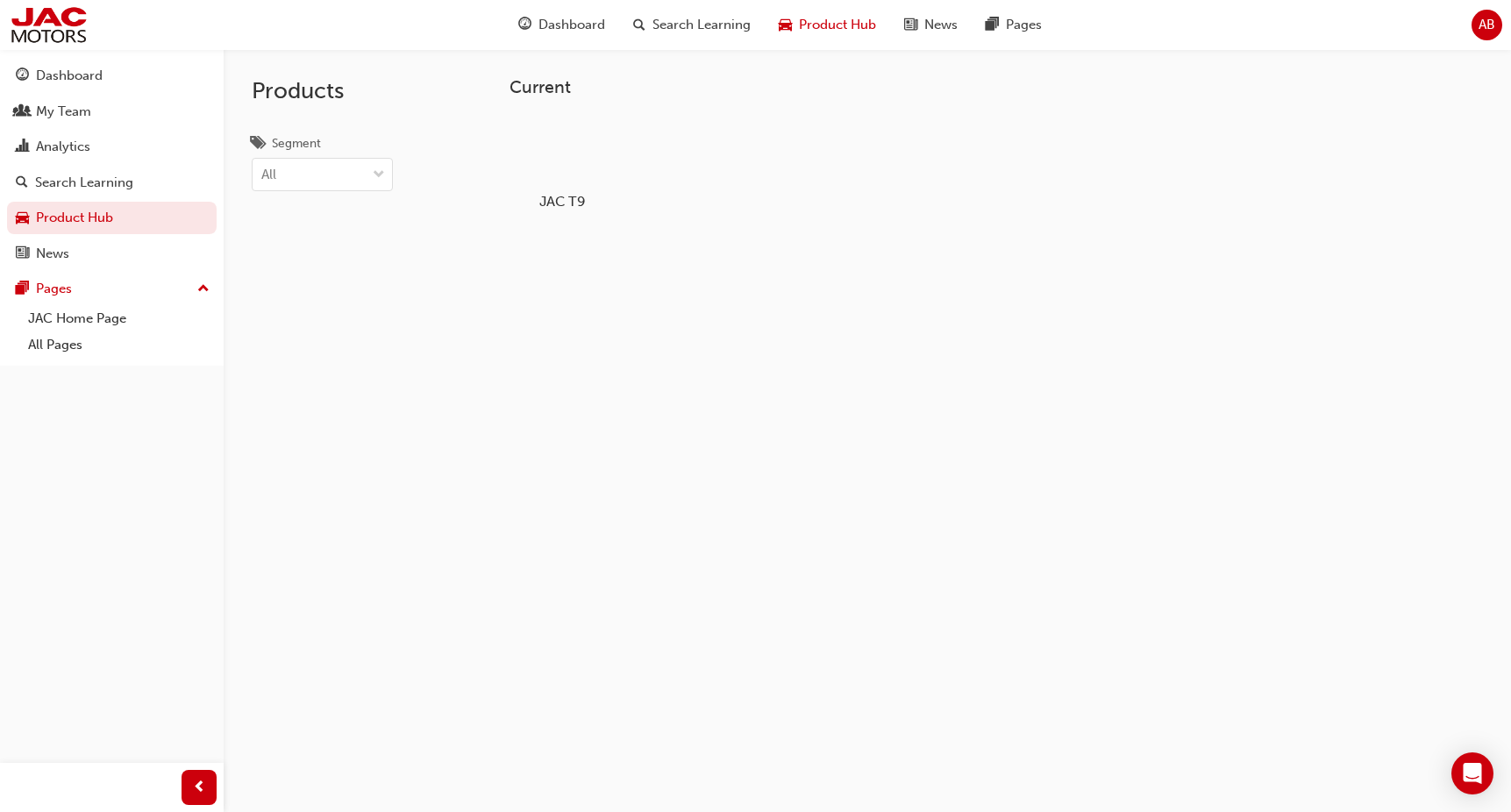
click at [560, 140] on div at bounding box center [562, 151] width 97 height 70
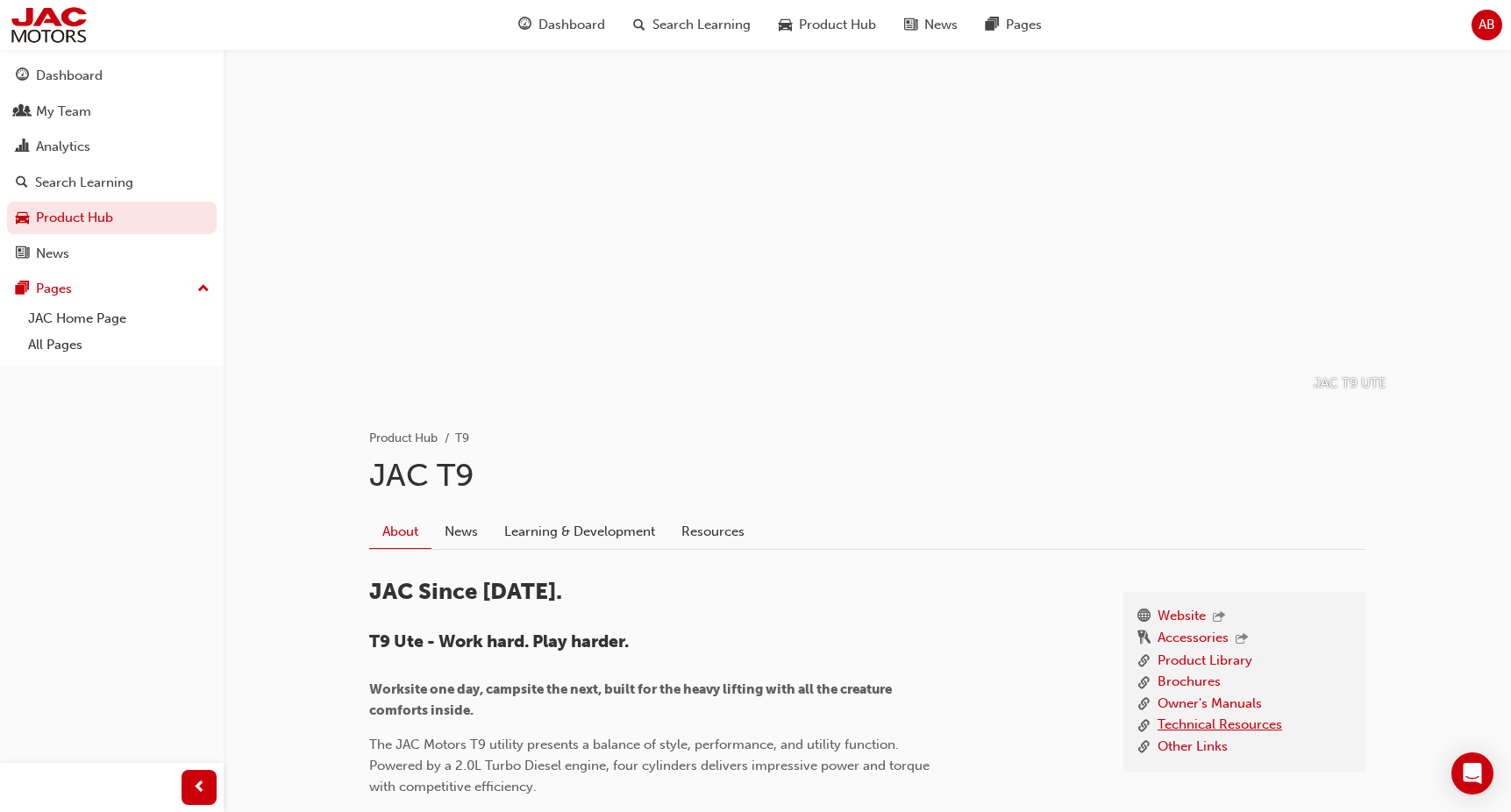
click at [1196, 725] on link "Technical Resources" at bounding box center [1220, 726] width 124 height 22
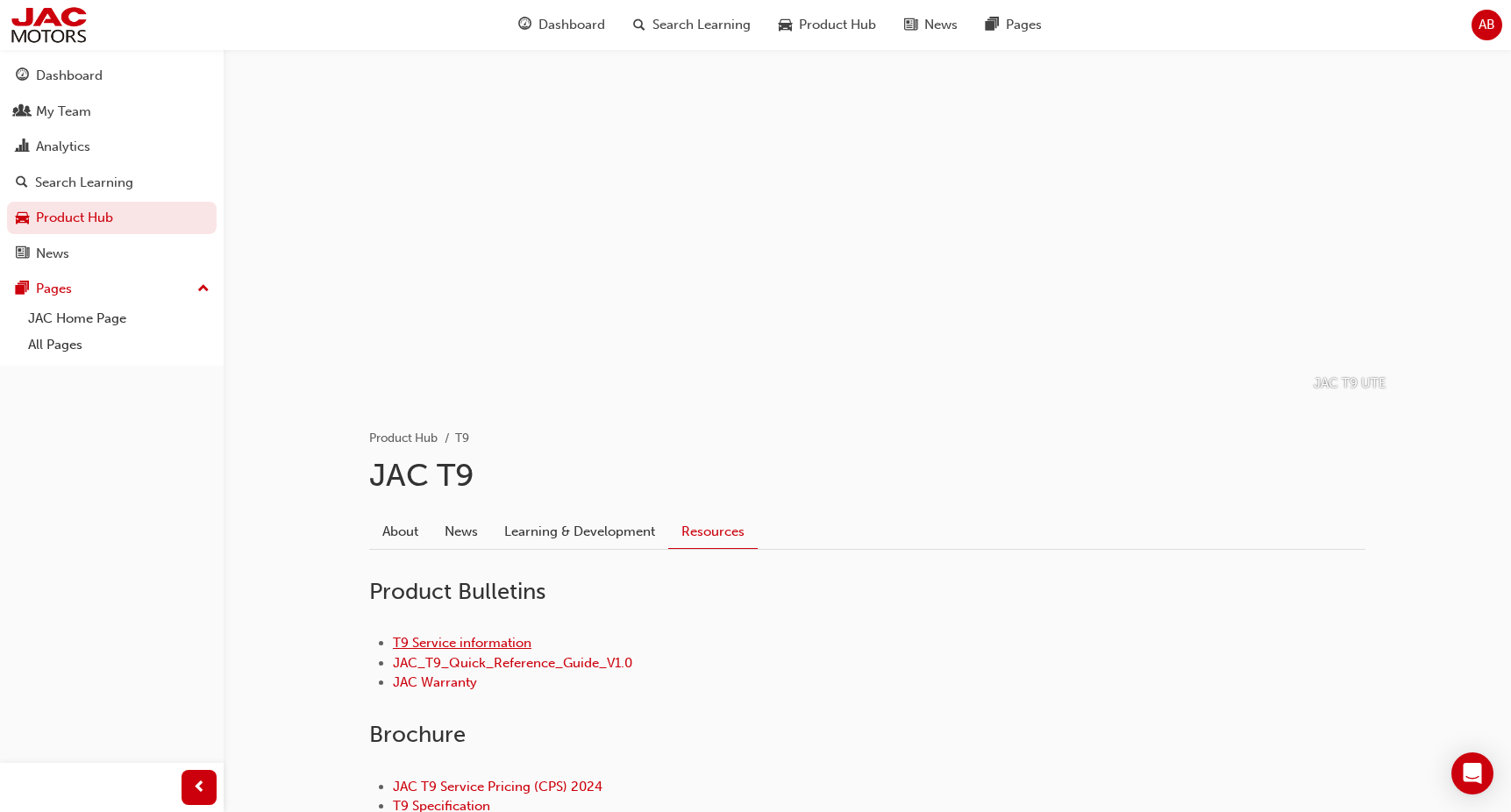
click at [467, 638] on link "T9 Service information" at bounding box center [462, 643] width 139 height 16
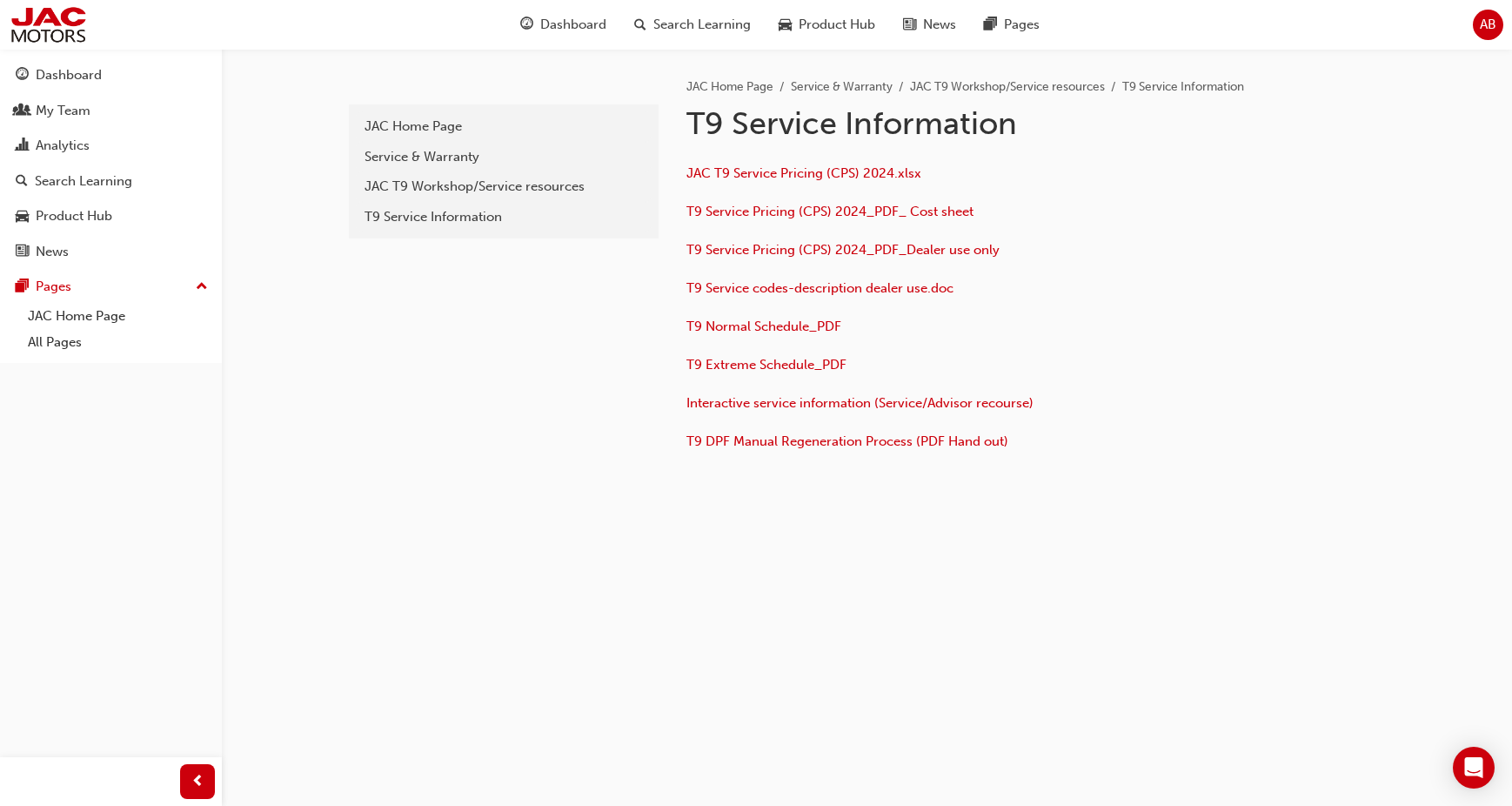
click at [514, 468] on div "t9-service-information JAC Home Page Service & Warranty JAC T9 Workshop/Service…" at bounding box center [502, 287] width 313 height 476
click at [748, 293] on span "T9 Service codes-description dealer use.doc" at bounding box center [819, 289] width 267 height 16
click at [808, 443] on span "T9 DPF Manual Regeneration Process (PDF Hand out)" at bounding box center [847, 441] width 322 height 16
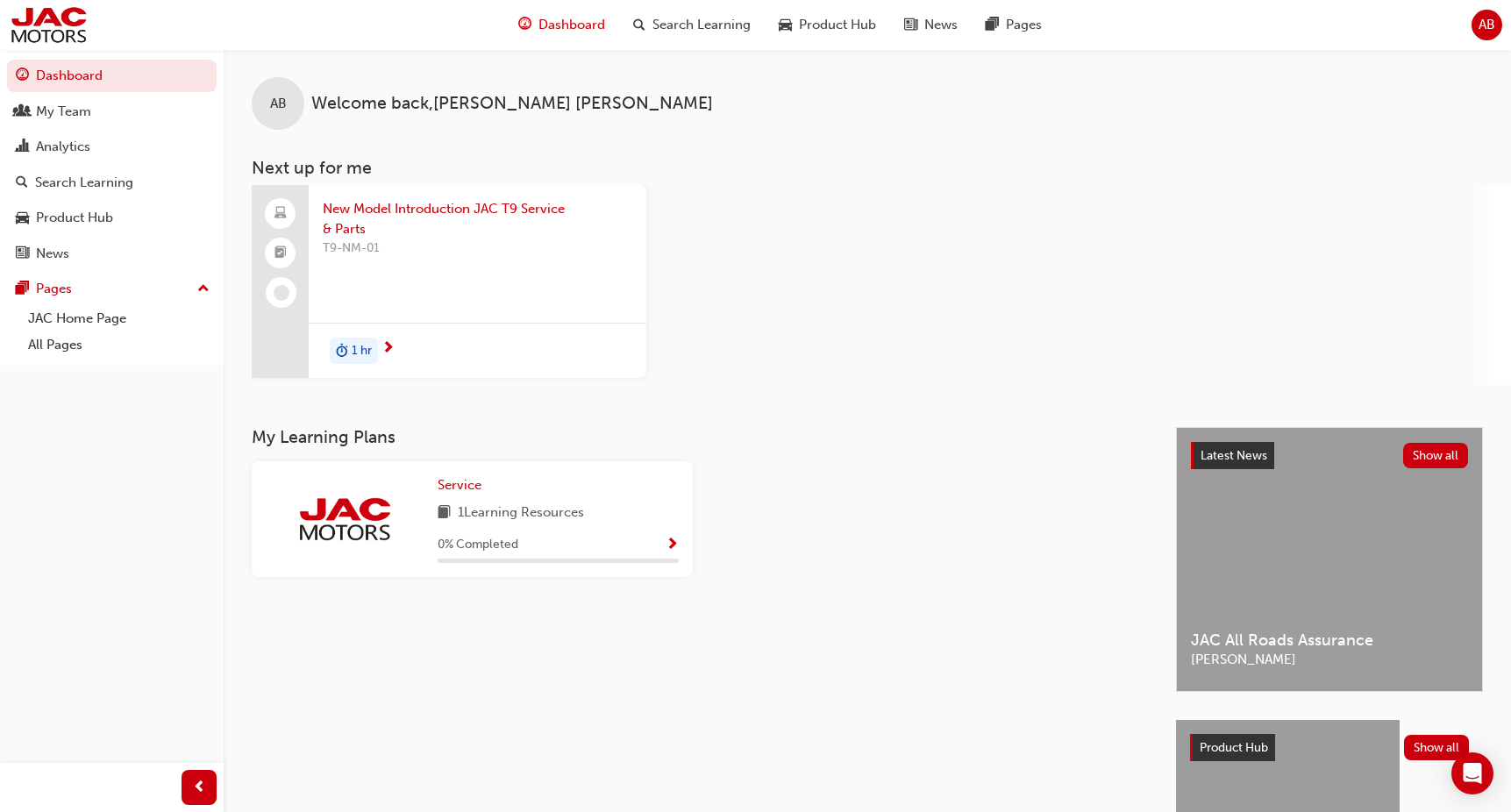
click at [99, 234] on button "Dashboard My Team Analytics Search Learning Product Hub News Pages" at bounding box center [112, 164] width 210 height 217
click at [104, 215] on div "Product Hub" at bounding box center [75, 218] width 77 height 20
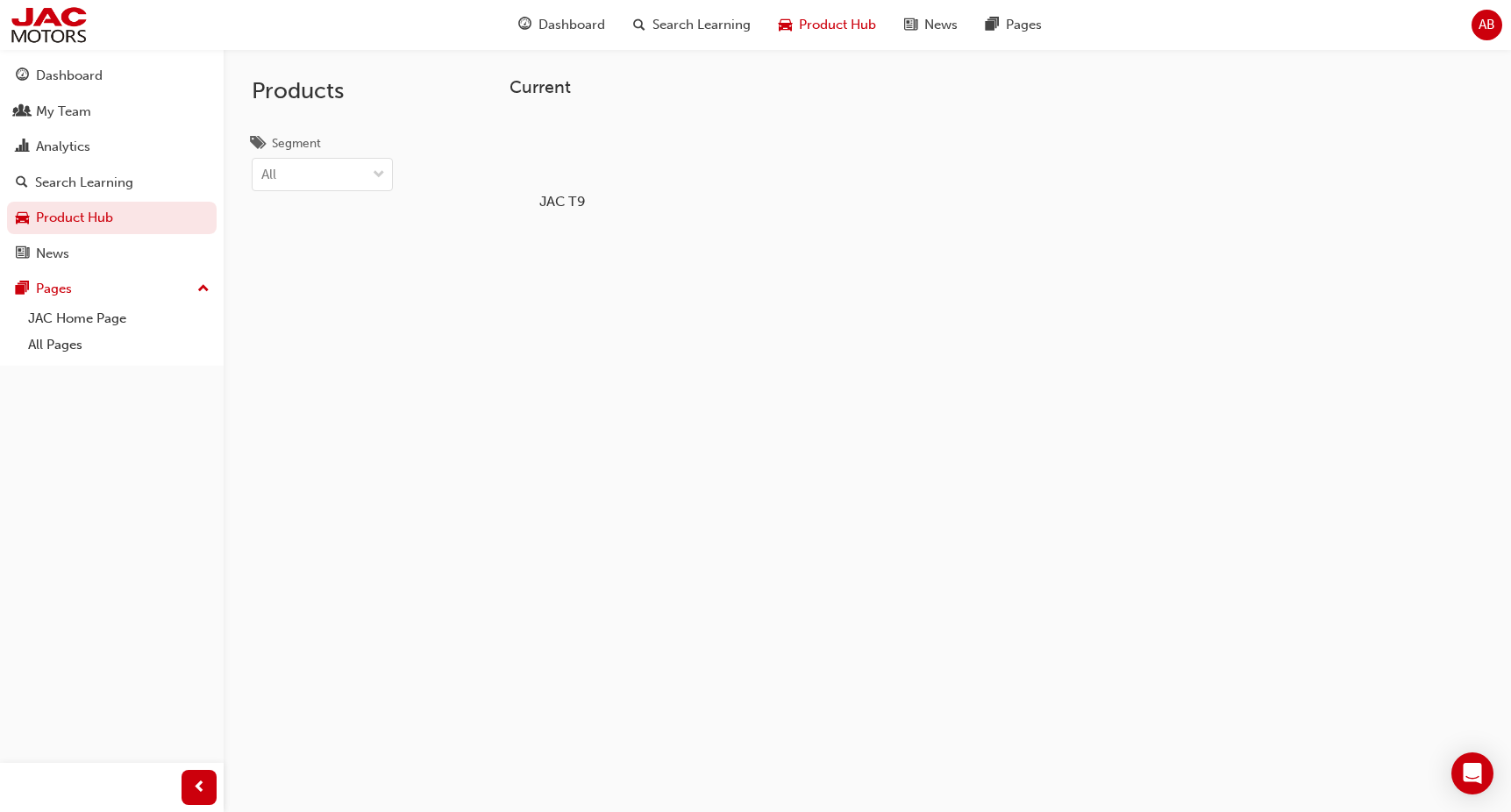
click at [555, 142] on div at bounding box center [562, 151] width 97 height 70
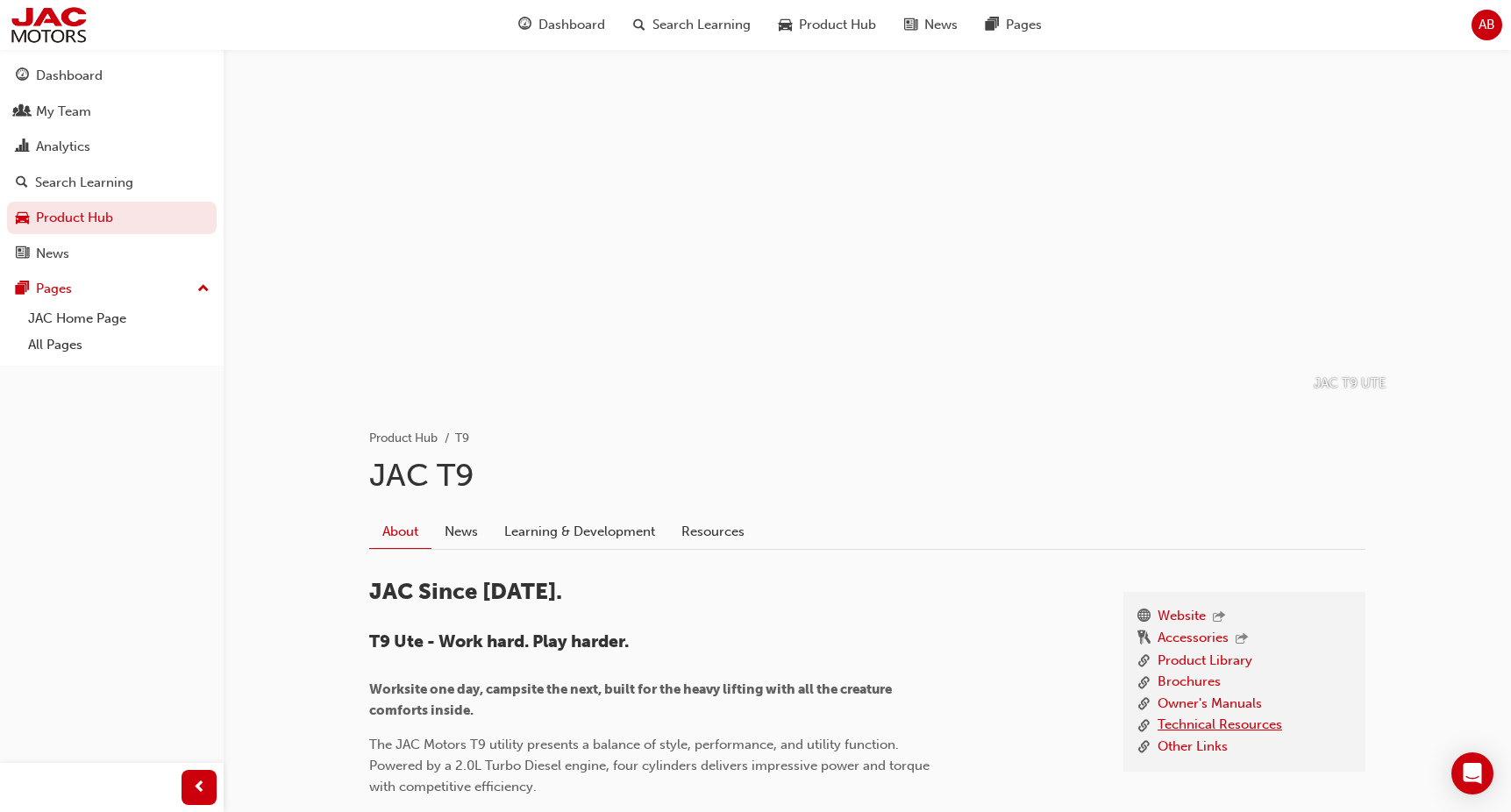
click at [1178, 722] on link "Technical Resources" at bounding box center [1220, 726] width 124 height 22
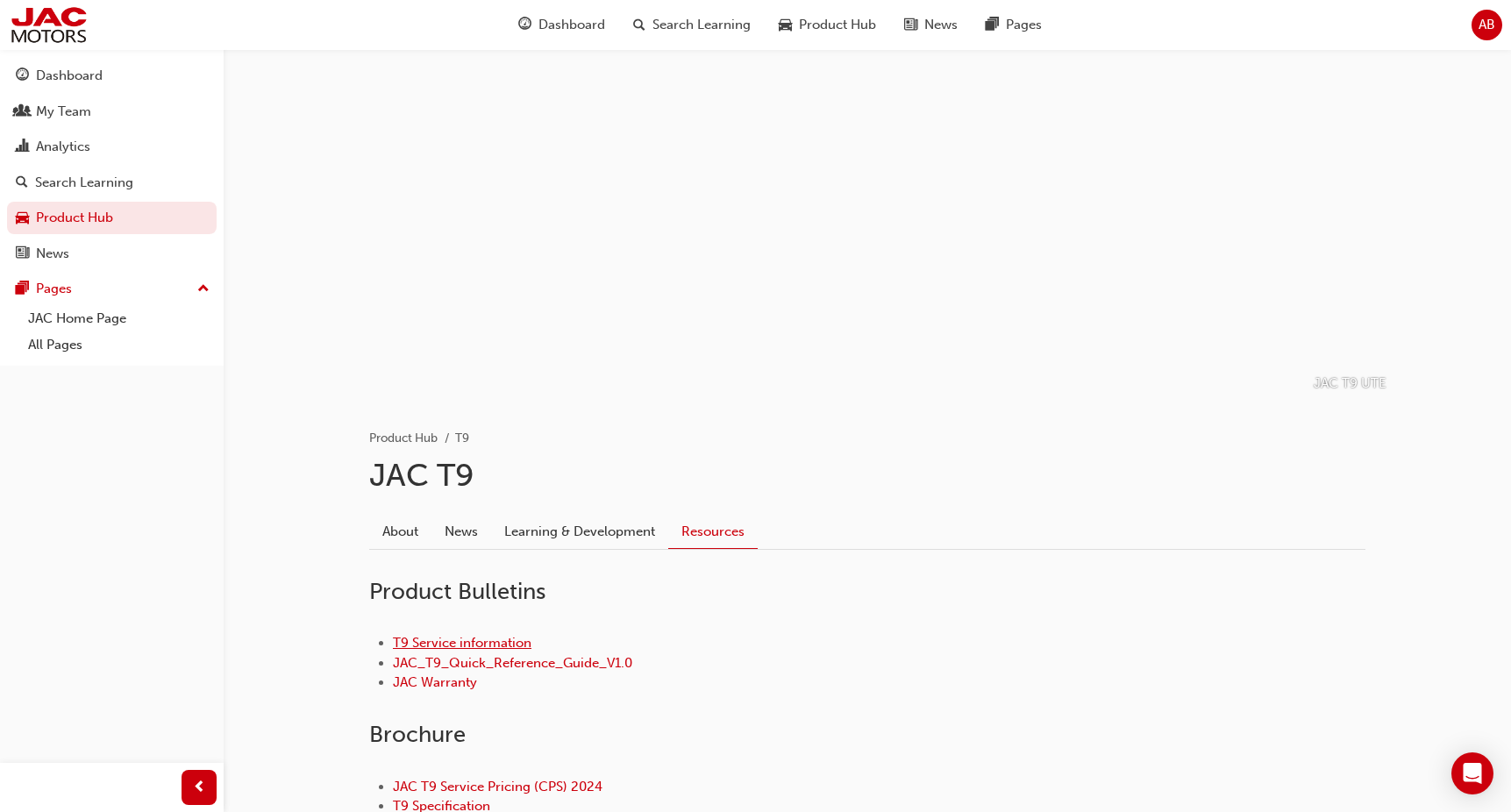
click at [445, 637] on link "T9 Service information" at bounding box center [462, 643] width 139 height 16
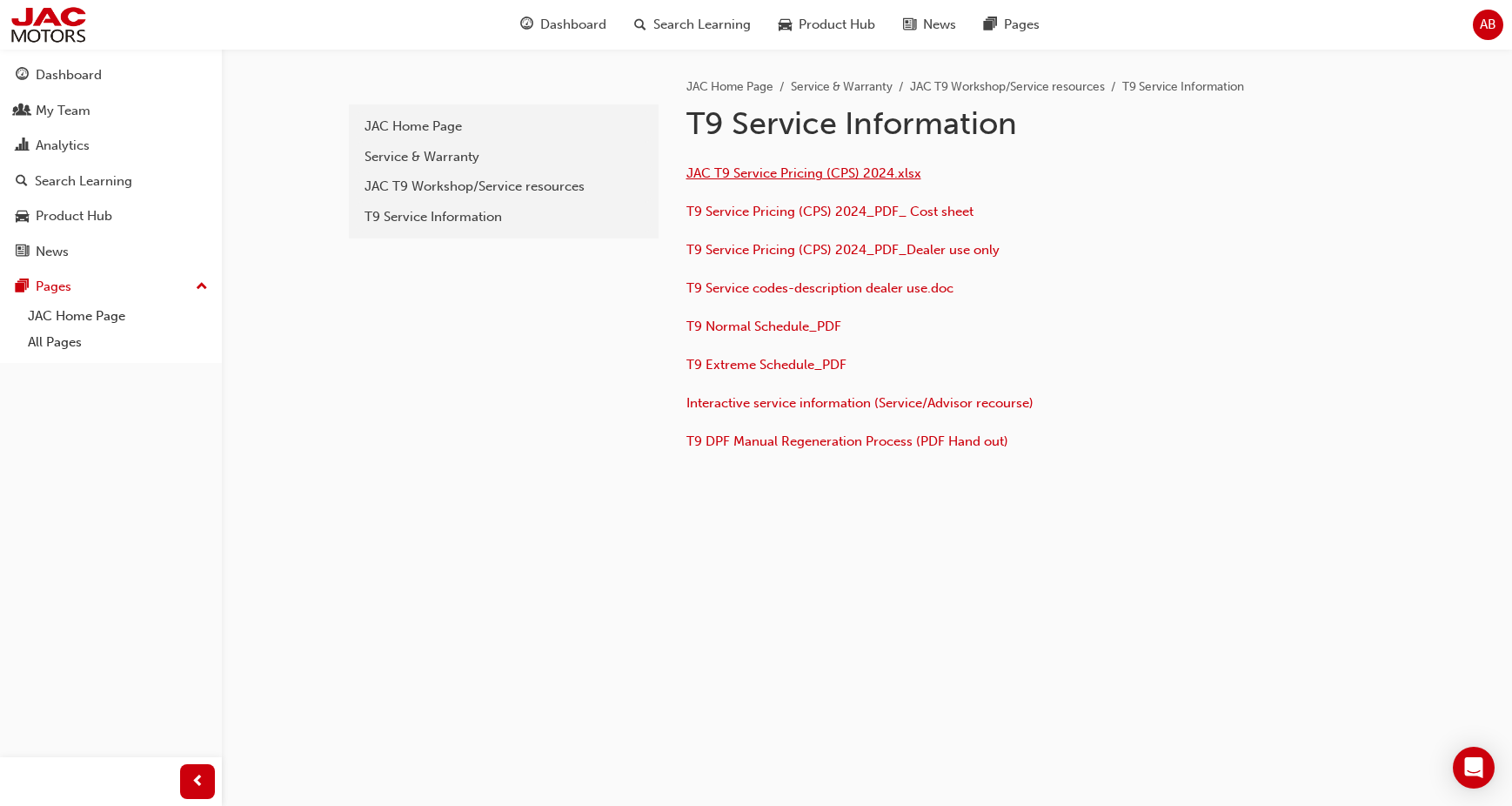
click at [801, 181] on span "JAC T9 Service Pricing (CPS) 2024.xlsx" at bounding box center [803, 173] width 235 height 16
click at [973, 540] on div "t9-service-information JAC Home Page Service & Warranty JAC T9 Workshop/Service…" at bounding box center [867, 315] width 1044 height 532
click at [817, 225] on p "T9 Service Pricing (CPS) 2024_PDF_ Cost sheet" at bounding box center [968, 214] width 565 height 25
click at [818, 217] on span "T9 Service Pricing (CPS) 2024_PDF_ Cost sheet" at bounding box center [829, 212] width 287 height 16
